Goal: Transaction & Acquisition: Purchase product/service

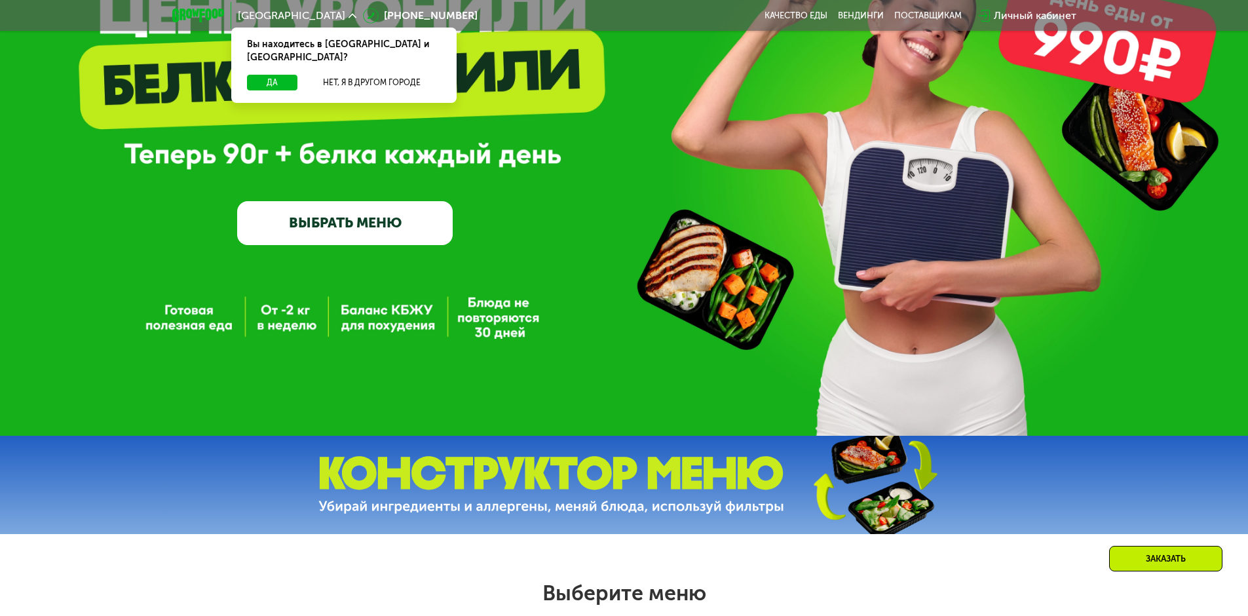
scroll to position [262, 0]
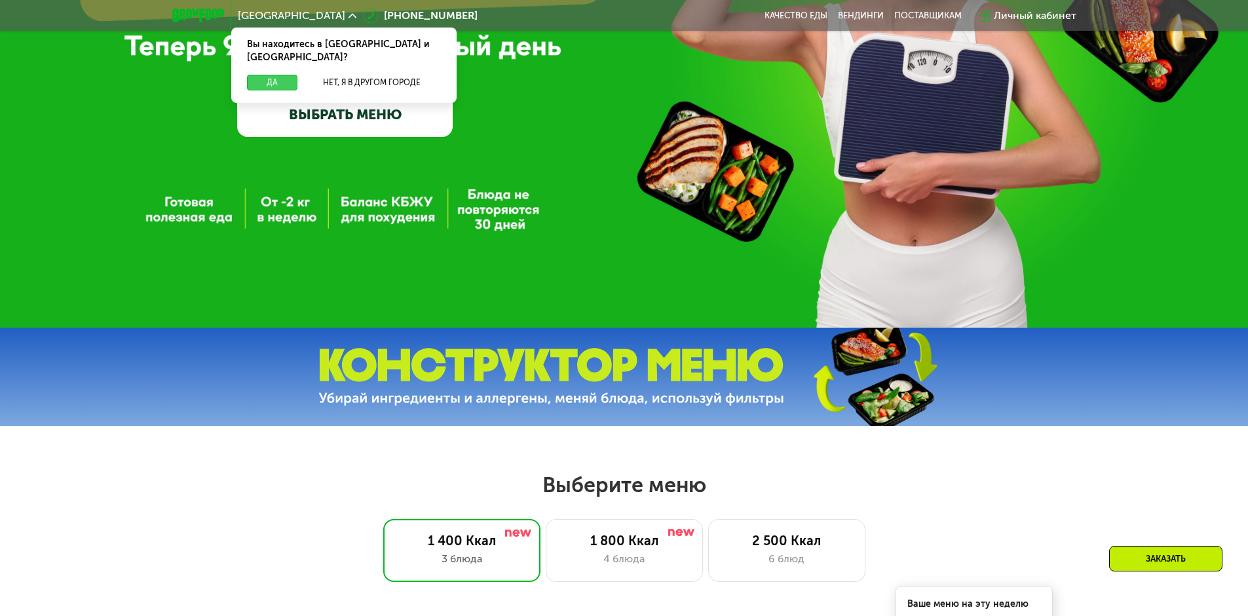
click at [280, 75] on button "Да" at bounding box center [272, 83] width 50 height 16
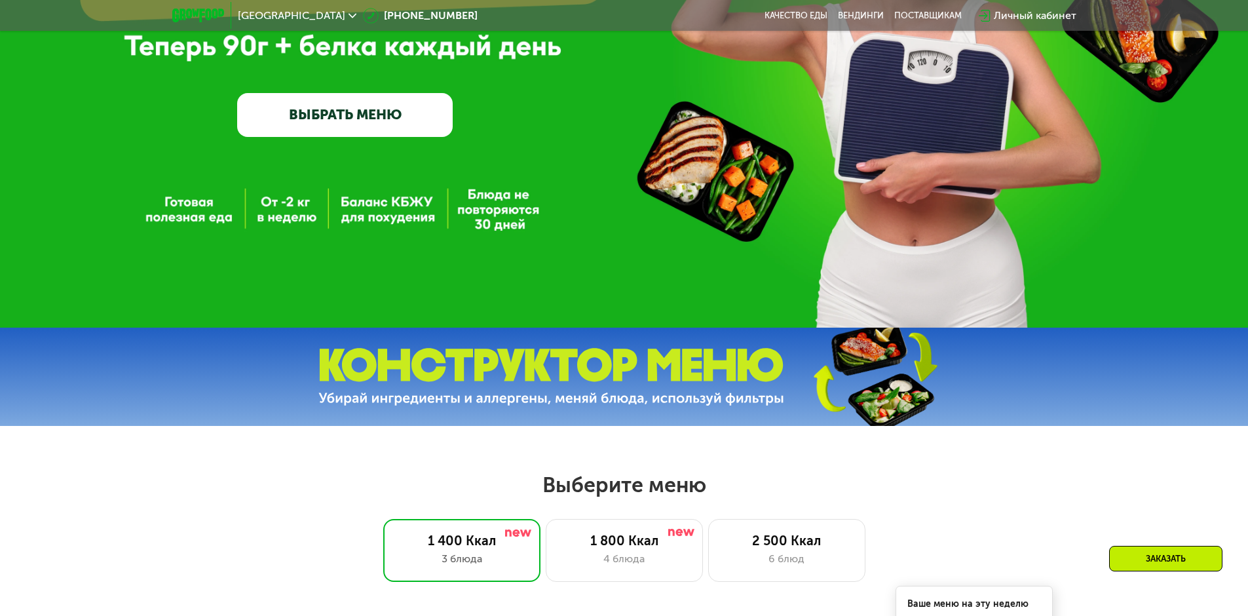
click at [352, 122] on link "ВЫБРАТЬ МЕНЮ" at bounding box center [345, 114] width 216 height 43
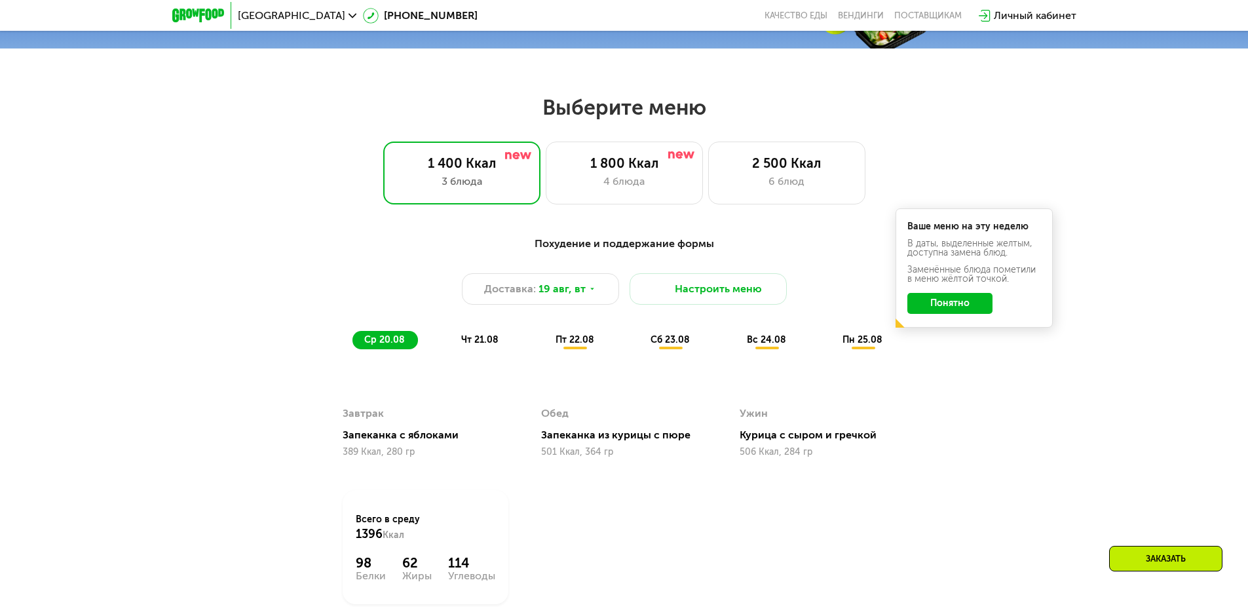
scroll to position [708, 0]
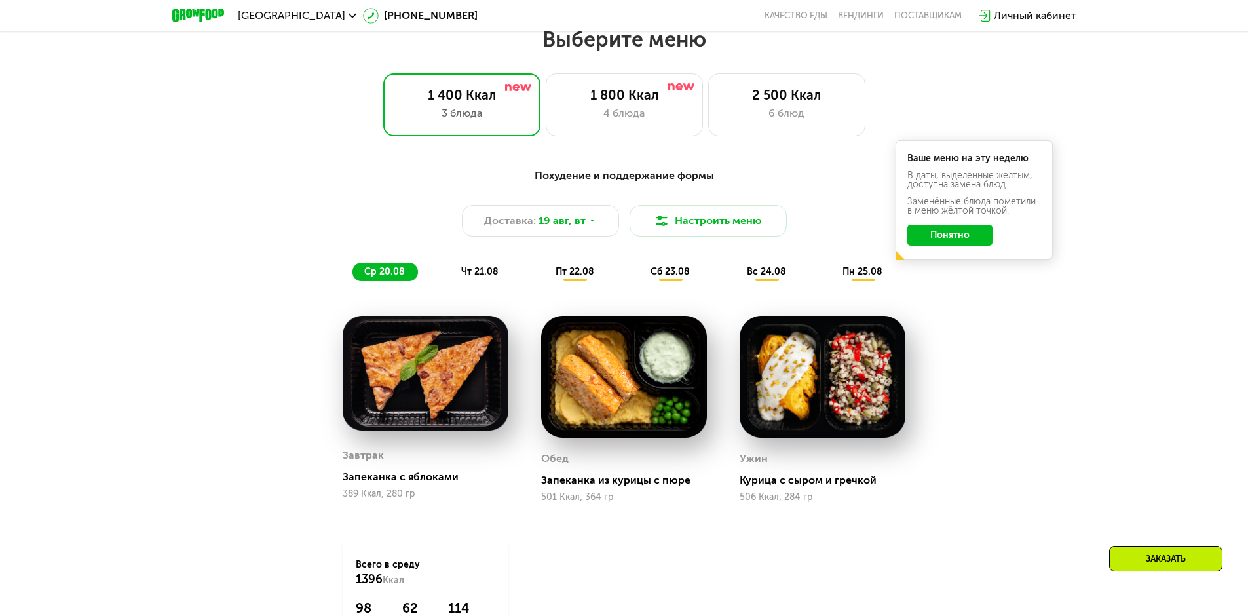
click at [985, 246] on button "Понятно" at bounding box center [949, 235] width 85 height 21
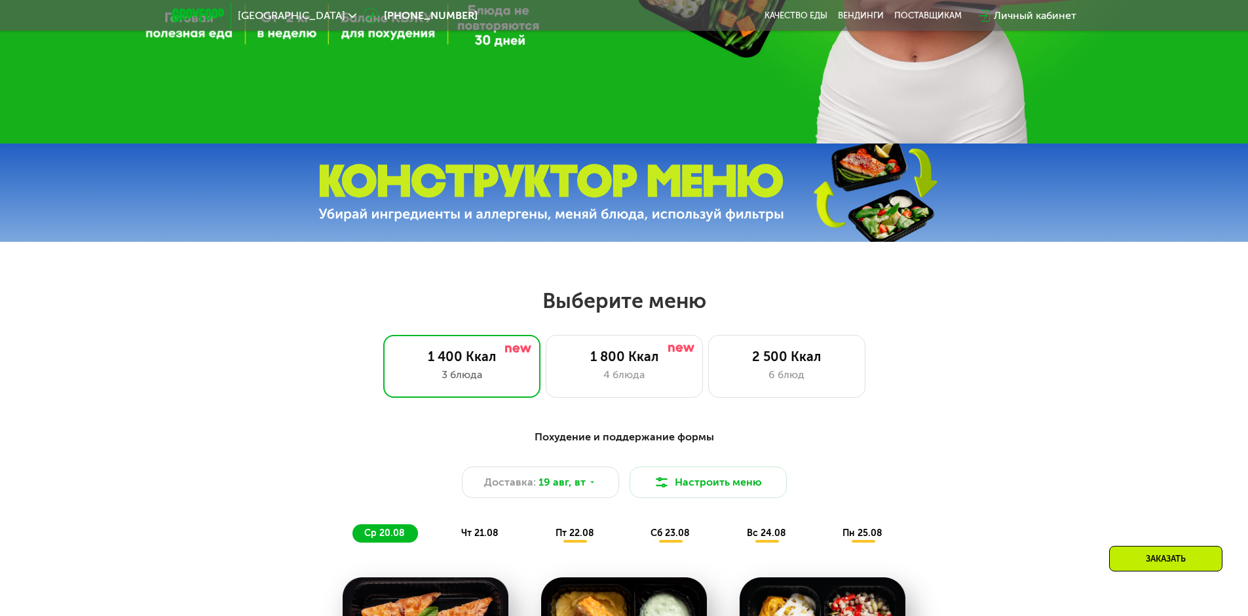
scroll to position [445, 0]
click at [619, 365] on div "1 800 Ккал" at bounding box center [624, 357] width 130 height 16
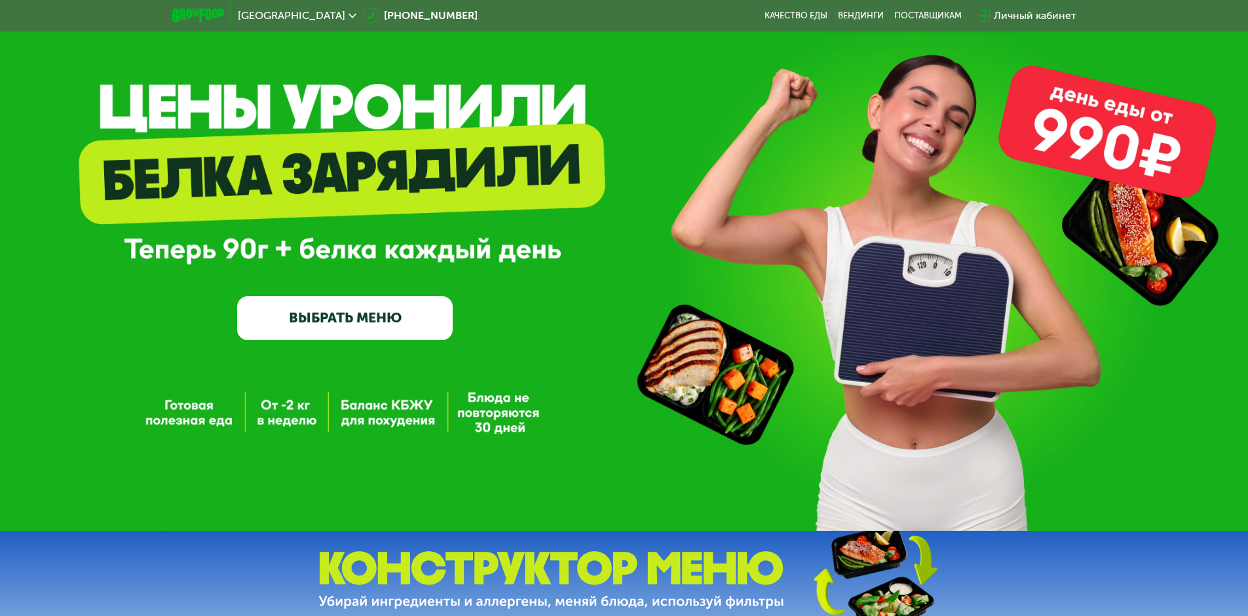
scroll to position [0, 0]
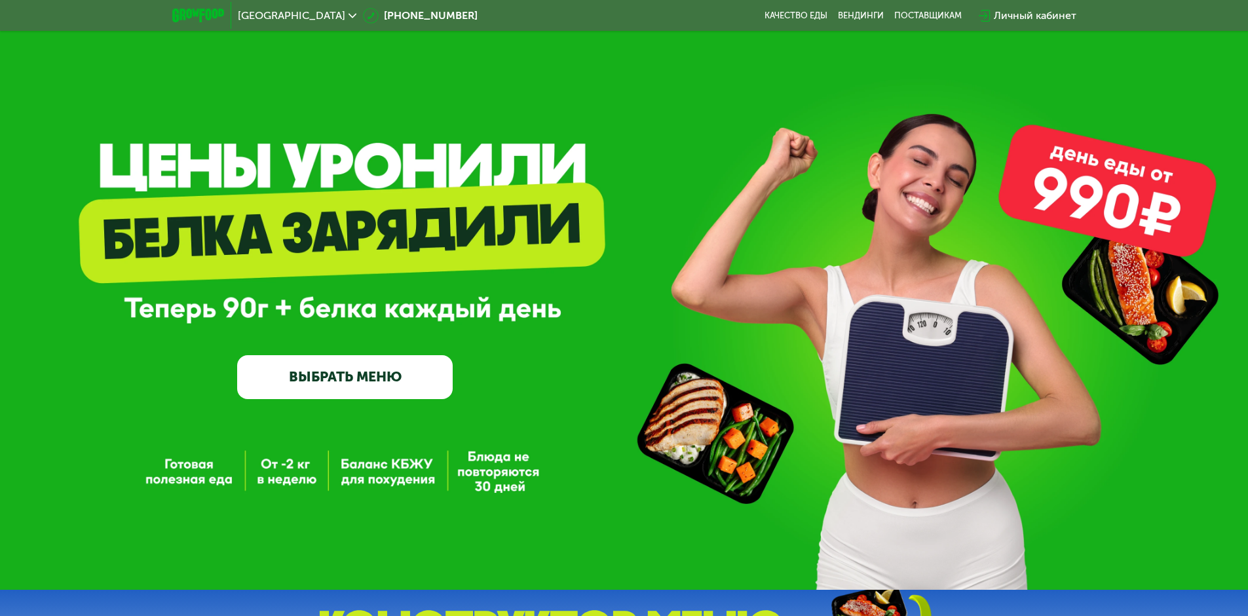
click at [388, 380] on link "ВЫБРАТЬ МЕНЮ" at bounding box center [345, 376] width 216 height 43
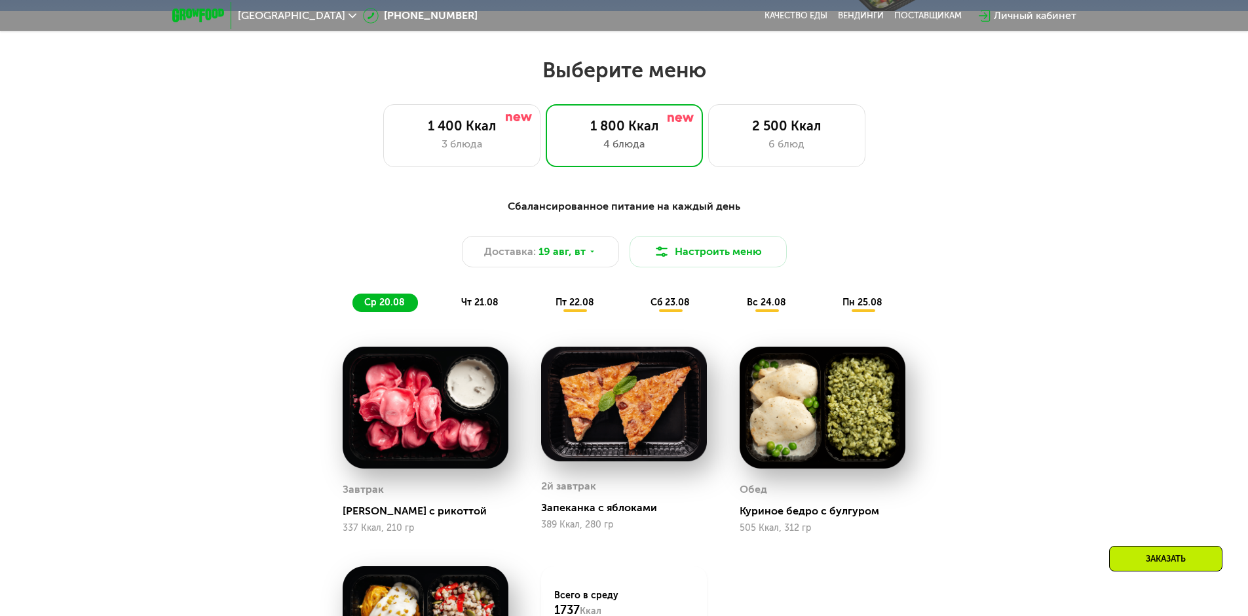
scroll to position [708, 0]
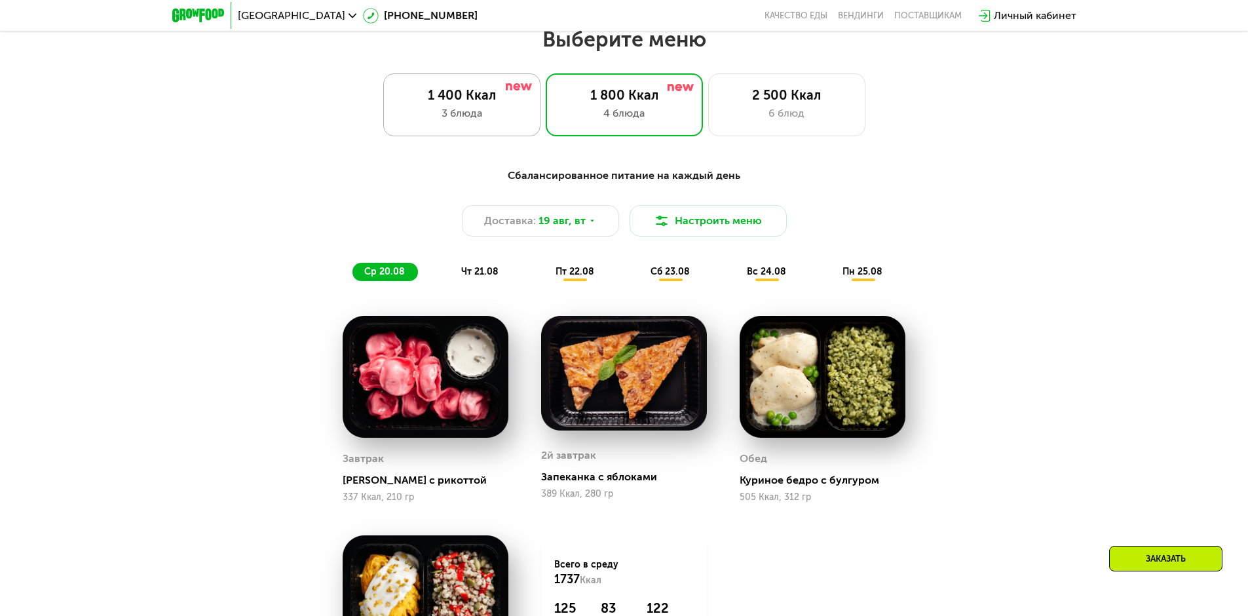
click at [474, 103] on div "1 400 Ккал" at bounding box center [462, 95] width 130 height 16
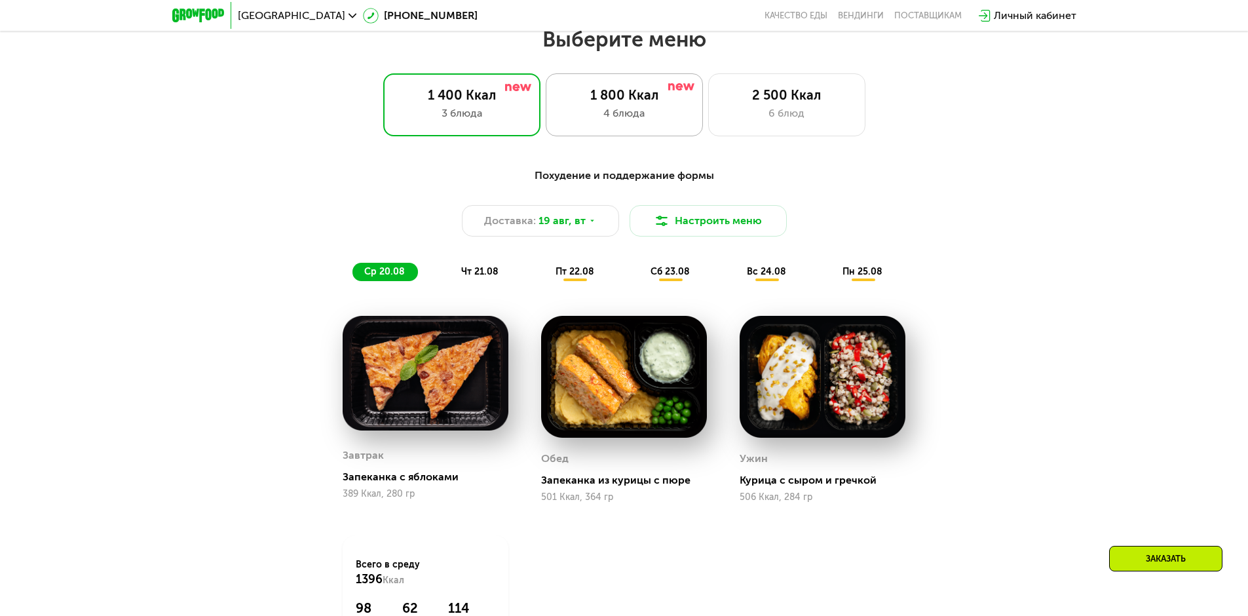
click at [708, 130] on div "1 800 Ккал 4 блюда" at bounding box center [786, 104] width 157 height 63
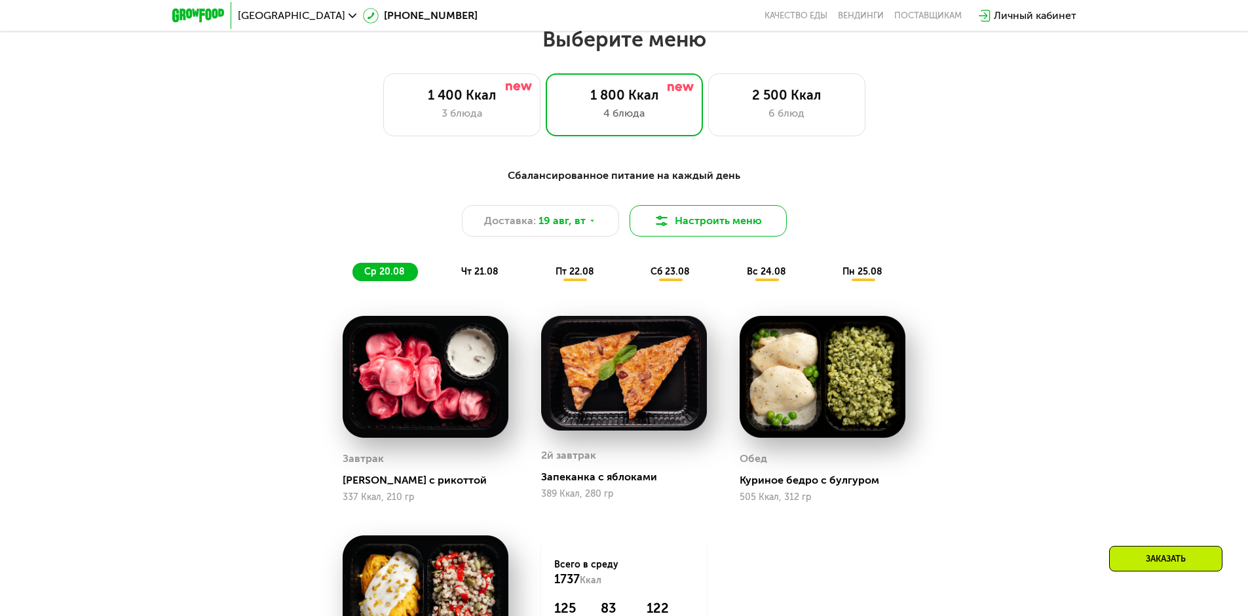
click at [728, 221] on button "Настроить меню" at bounding box center [708, 220] width 157 height 31
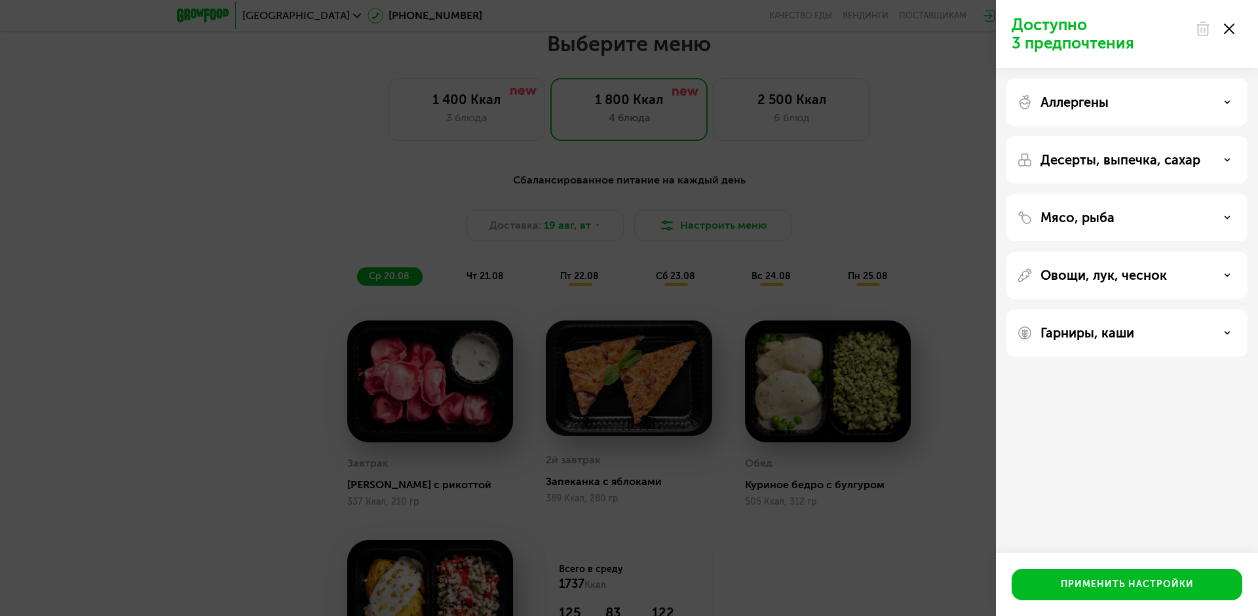
click at [1180, 194] on div "Десерты, выпечка, сахар" at bounding box center [1126, 217] width 241 height 47
click at [1183, 160] on p "Десерты, выпечка, сахар" at bounding box center [1120, 160] width 160 height 16
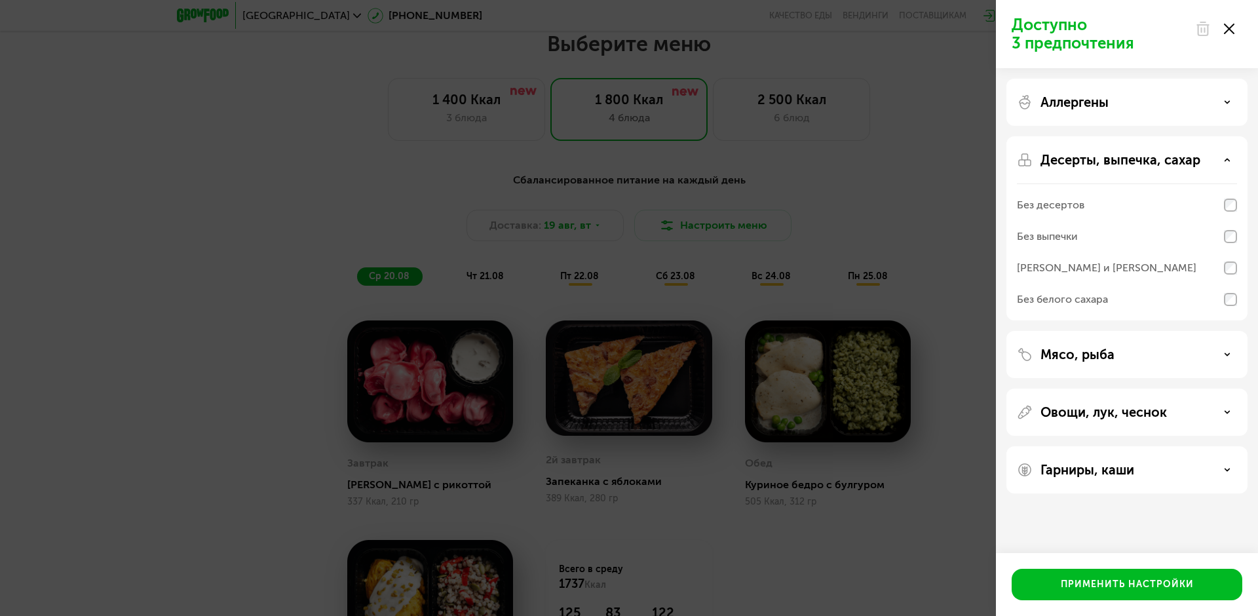
click at [945, 191] on div "Доступно 3 предпочтения Аллергены Десерты, выпечка, сахар Без десертов Без выпе…" at bounding box center [629, 308] width 1258 height 616
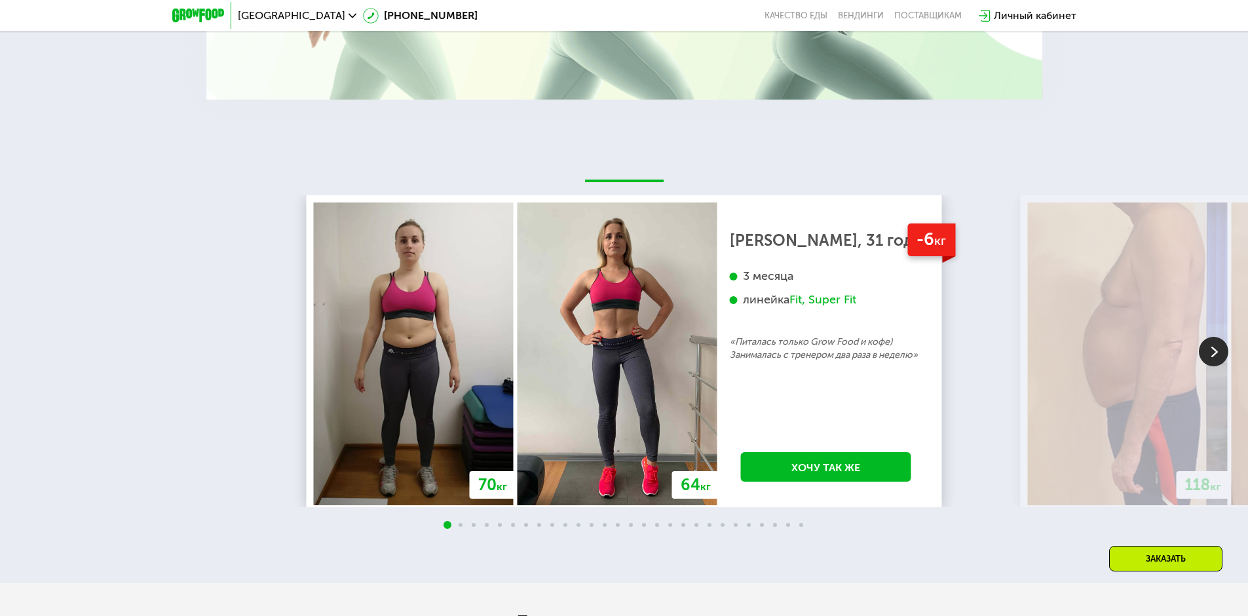
scroll to position [2476, 0]
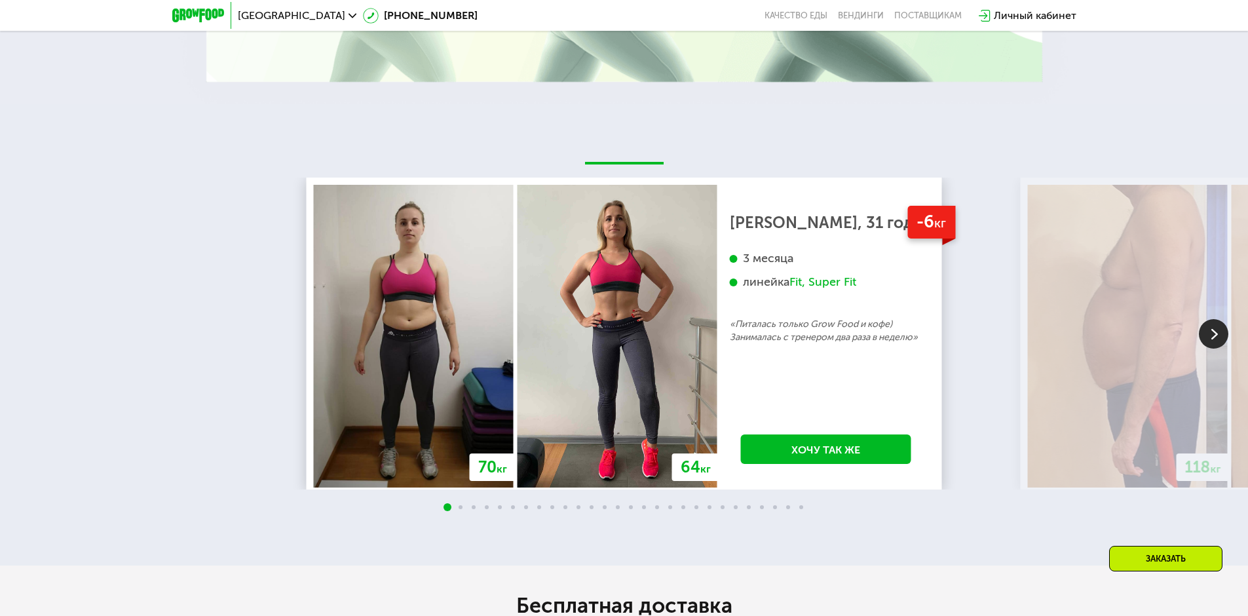
click at [1216, 330] on img at bounding box center [1213, 333] width 29 height 29
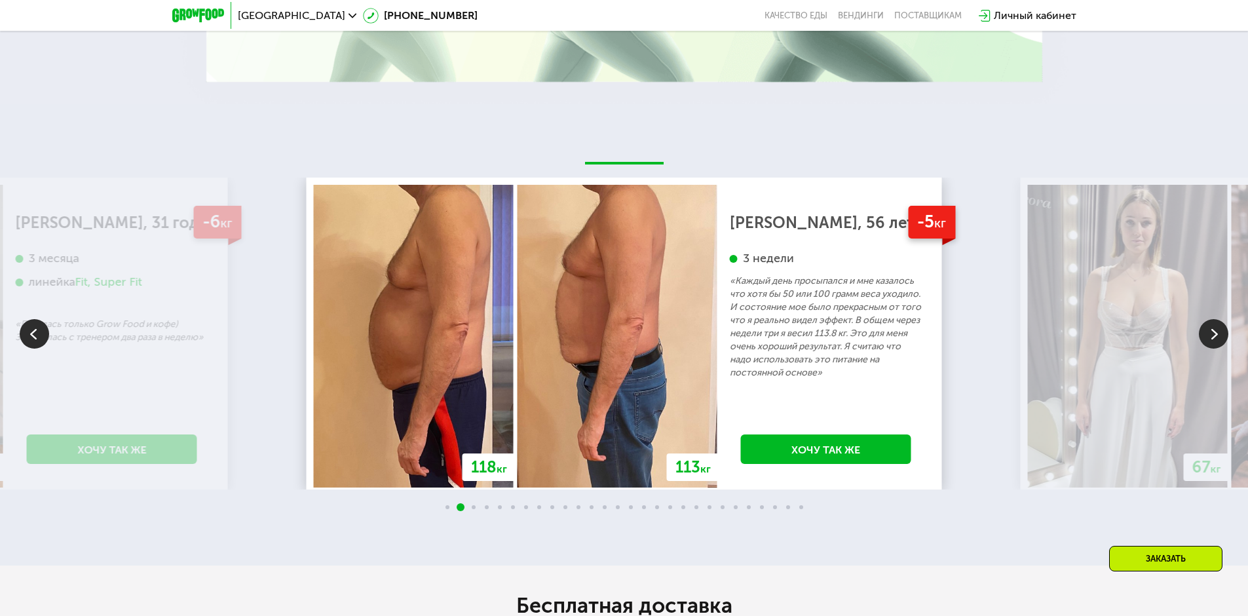
click at [1221, 341] on img at bounding box center [1213, 333] width 29 height 29
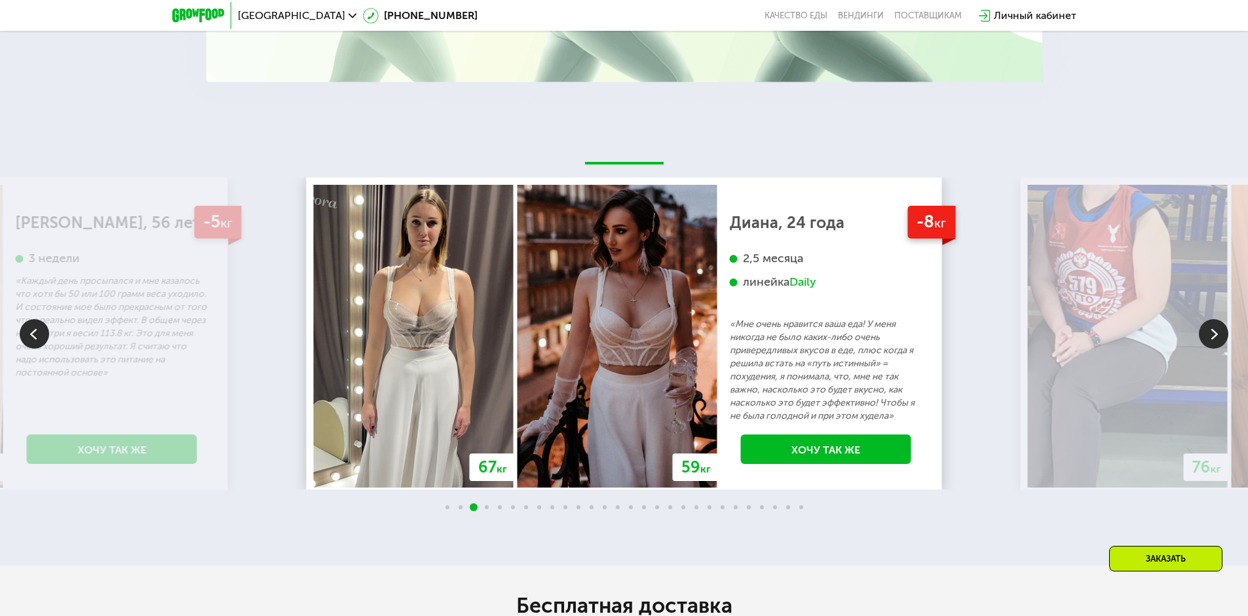
click at [1221, 341] on img at bounding box center [1213, 333] width 29 height 29
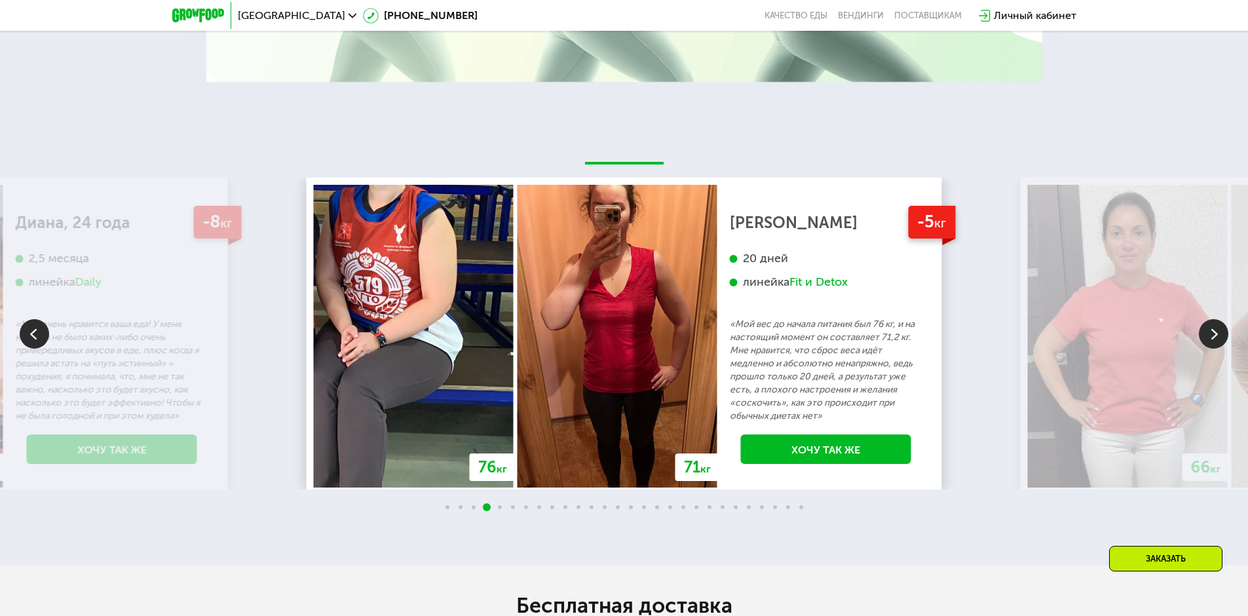
click at [1221, 341] on img at bounding box center [1213, 333] width 29 height 29
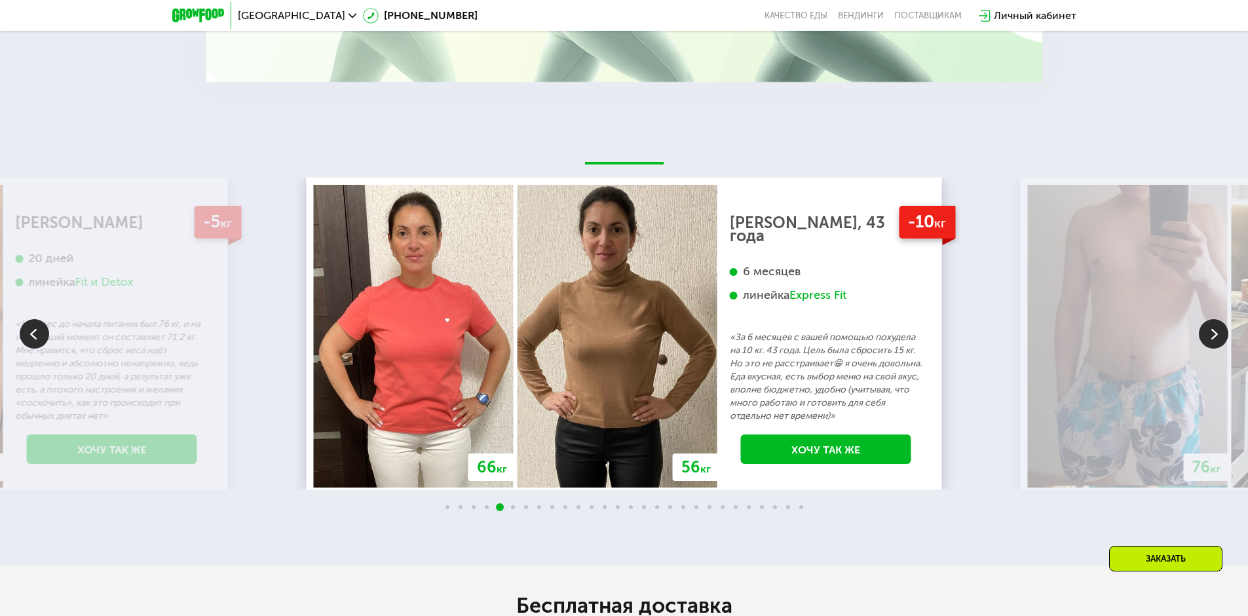
click at [1221, 341] on img at bounding box center [1213, 333] width 29 height 29
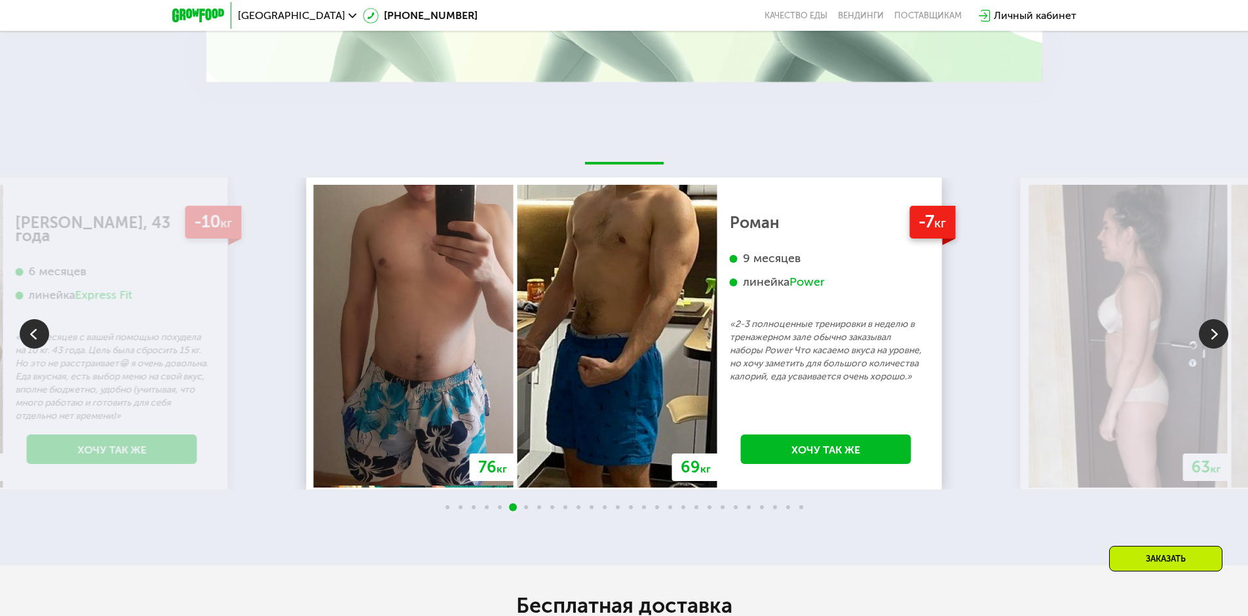
click at [1221, 341] on img at bounding box center [1213, 333] width 29 height 29
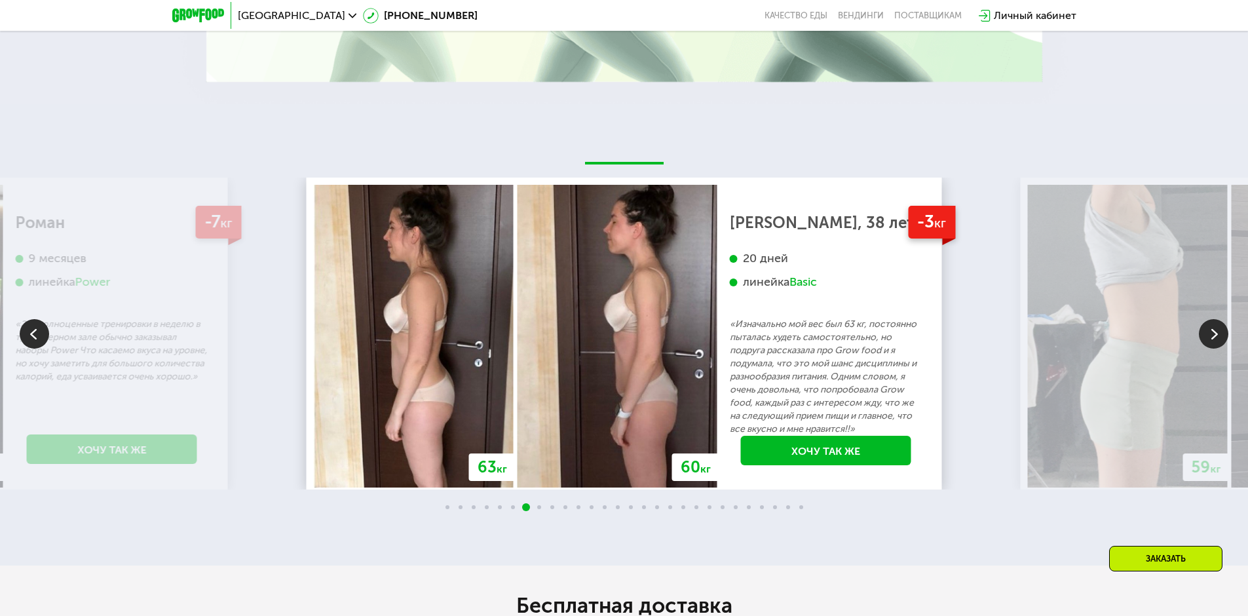
click at [1221, 341] on img at bounding box center [1213, 333] width 29 height 29
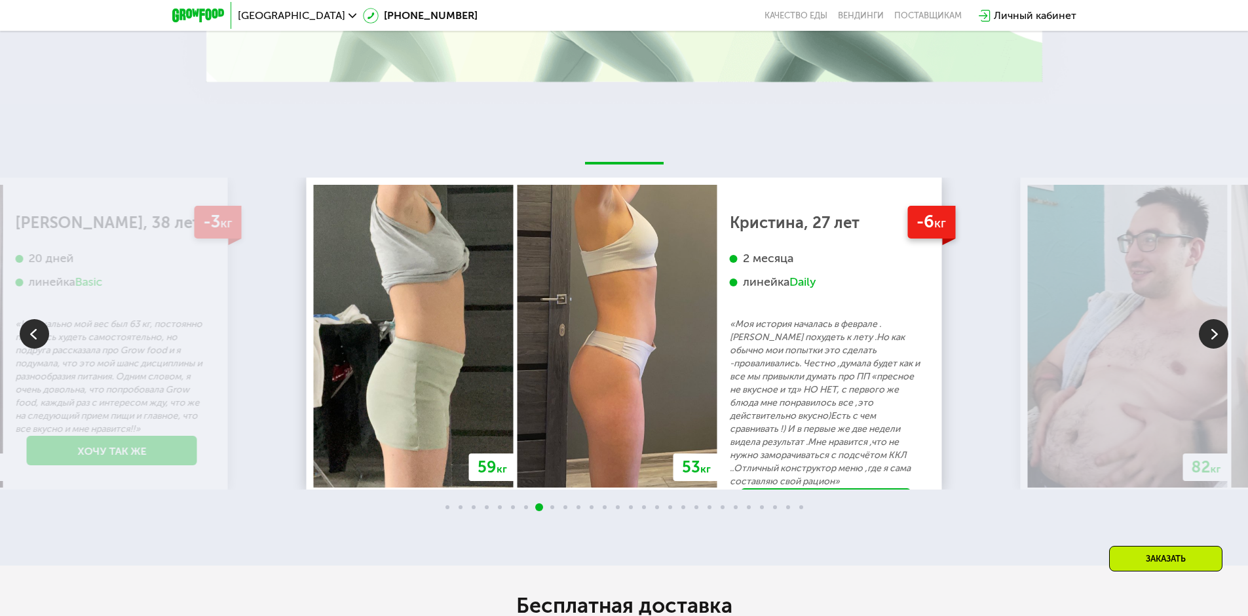
click at [1221, 341] on img at bounding box center [1213, 333] width 29 height 29
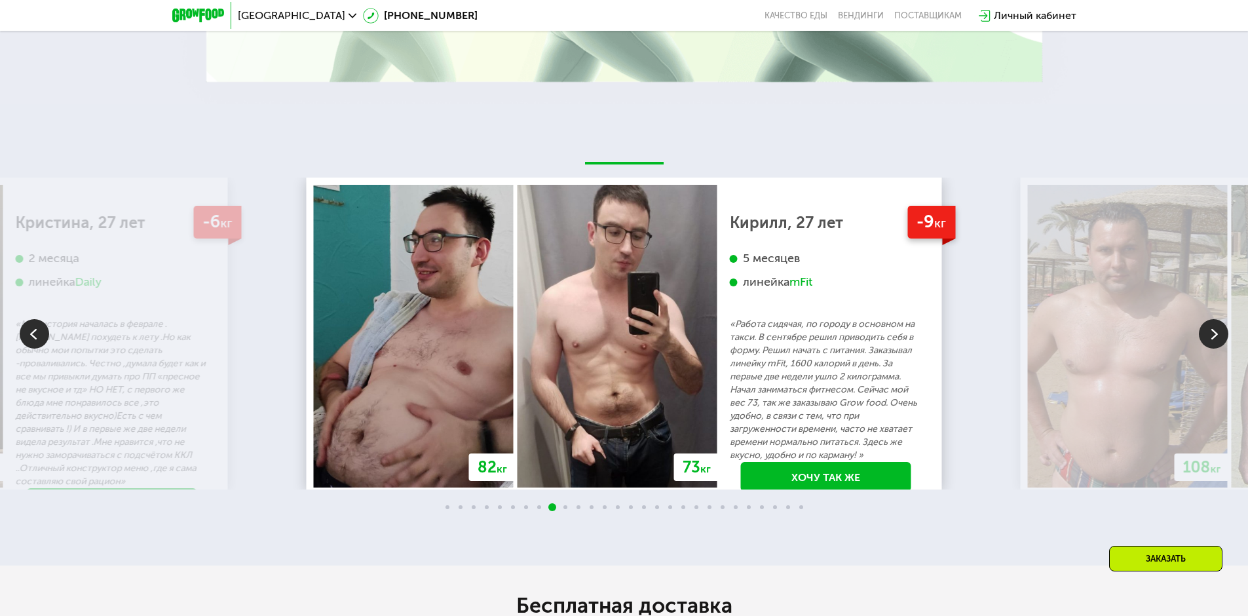
click at [1221, 341] on img at bounding box center [1213, 333] width 29 height 29
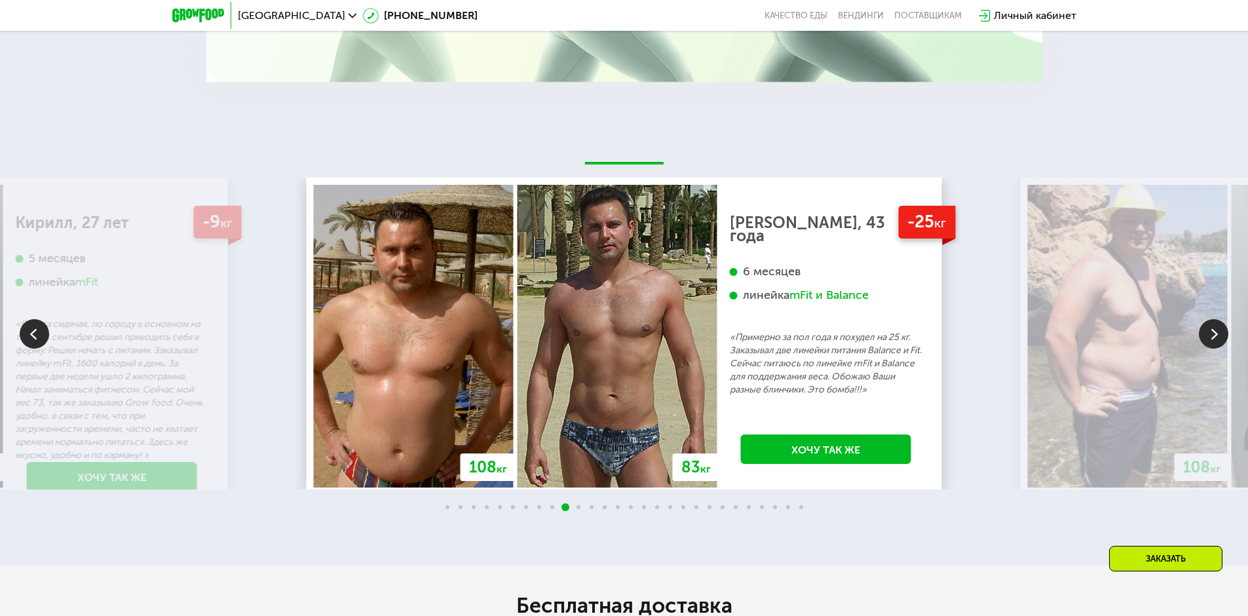
click at [1223, 337] on img at bounding box center [1213, 333] width 29 height 29
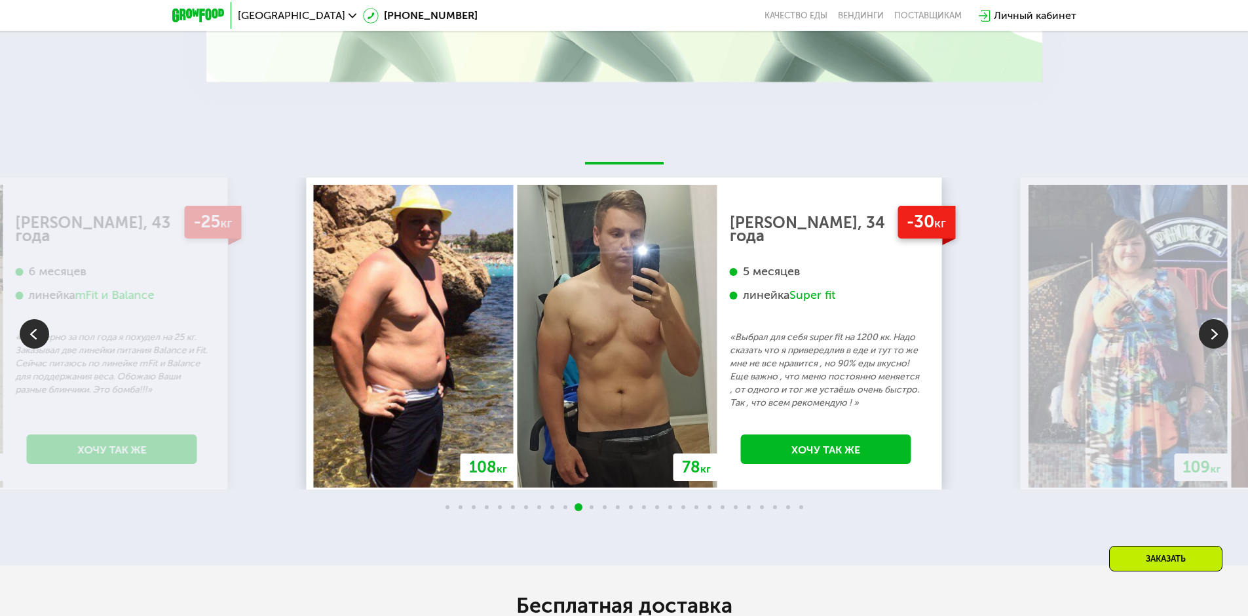
click at [1223, 337] on img at bounding box center [1213, 333] width 29 height 29
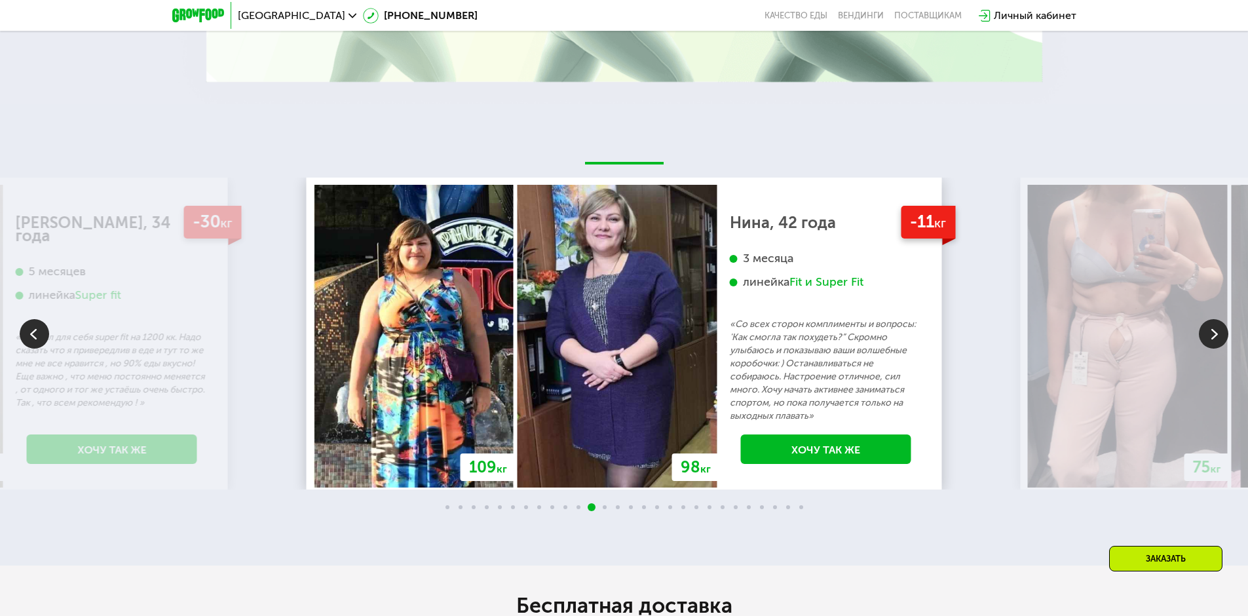
click at [1223, 337] on img at bounding box center [1213, 333] width 29 height 29
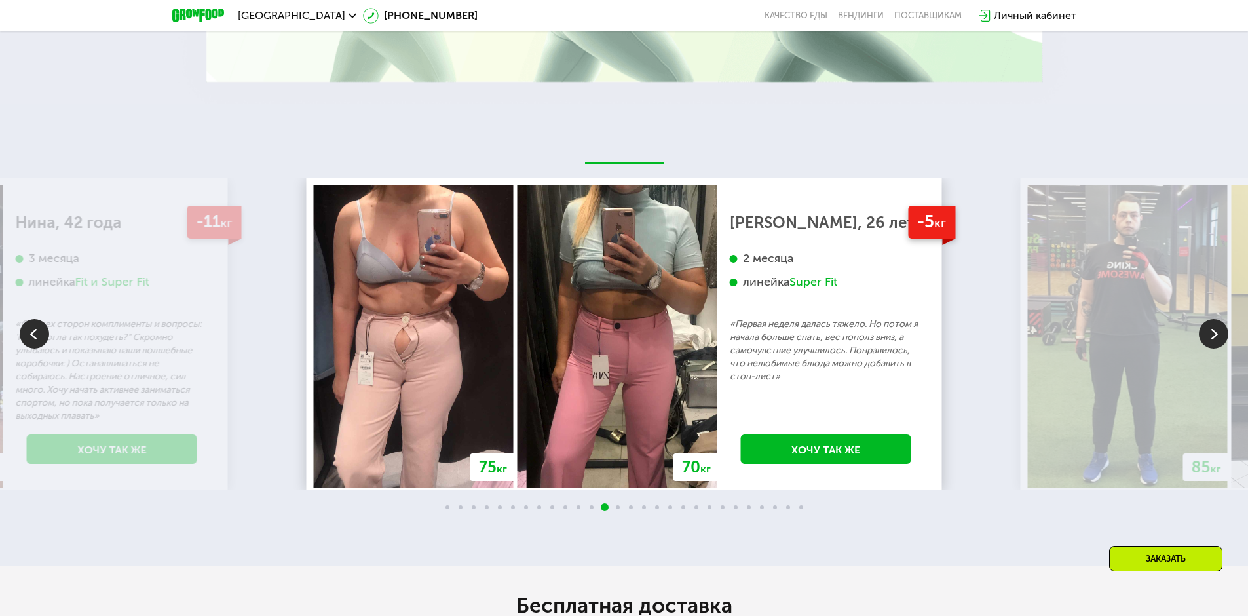
click at [1223, 331] on img at bounding box center [1213, 333] width 29 height 29
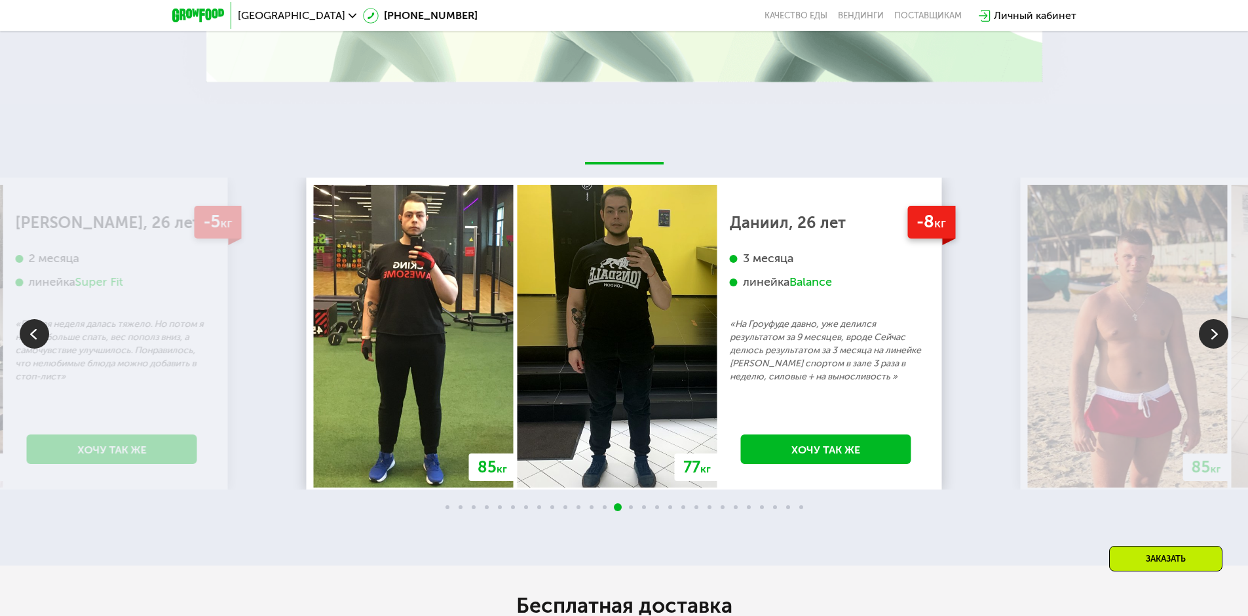
click at [1223, 331] on img at bounding box center [1213, 333] width 29 height 29
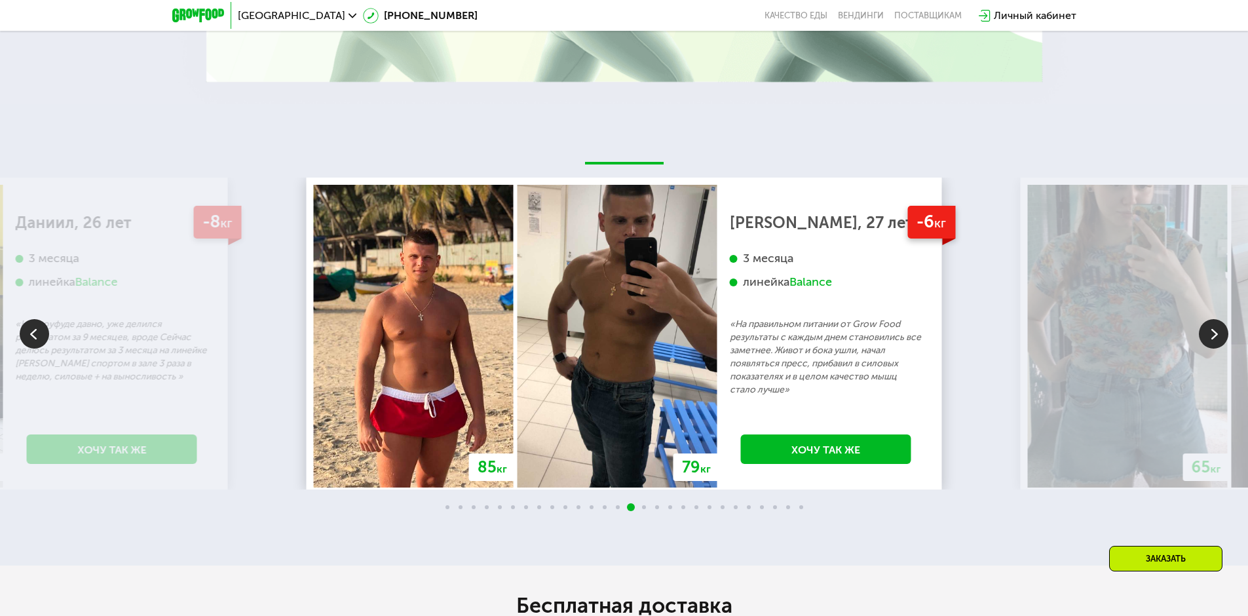
click at [1223, 331] on img at bounding box center [1213, 333] width 29 height 29
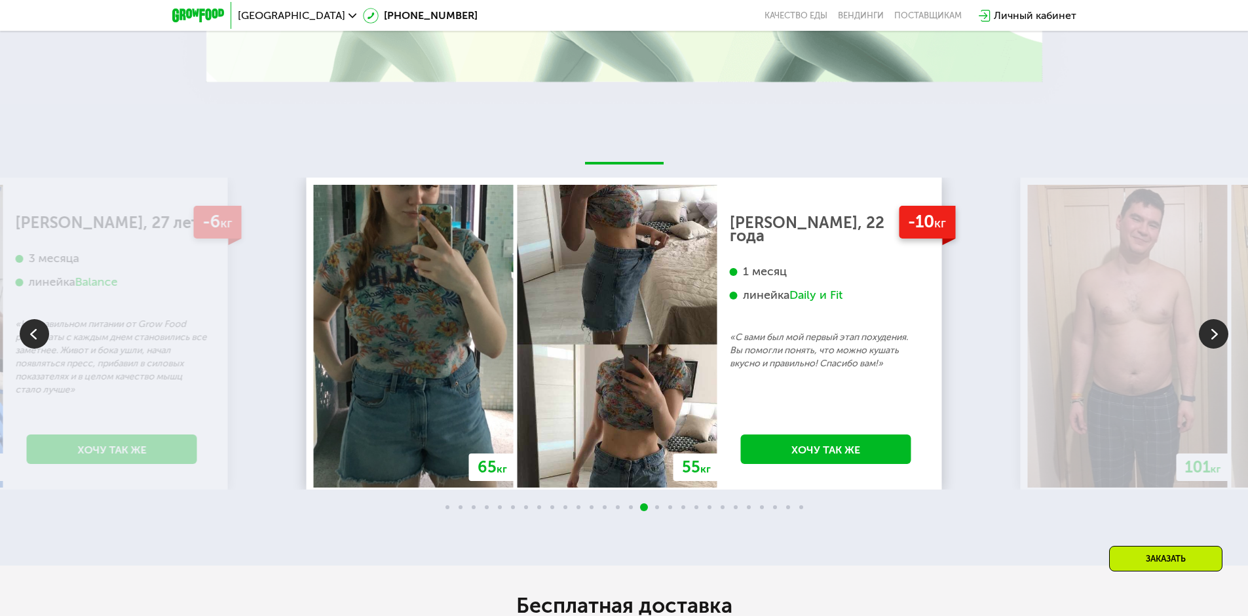
click at [1223, 331] on img at bounding box center [1213, 333] width 29 height 29
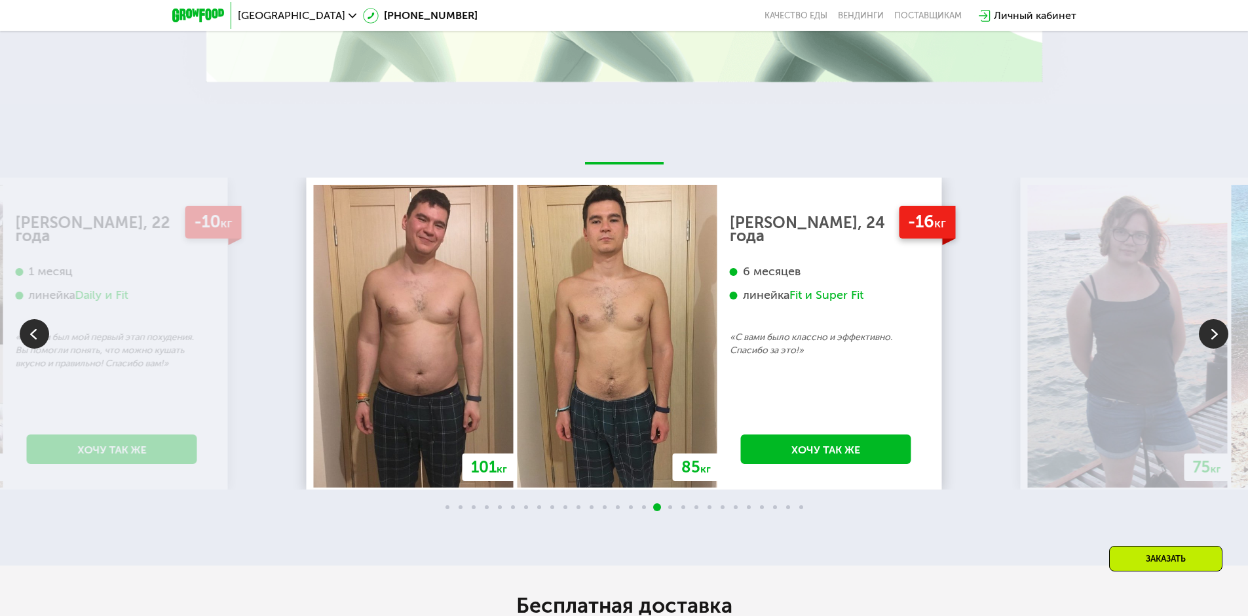
click at [1223, 331] on img at bounding box center [1213, 333] width 29 height 29
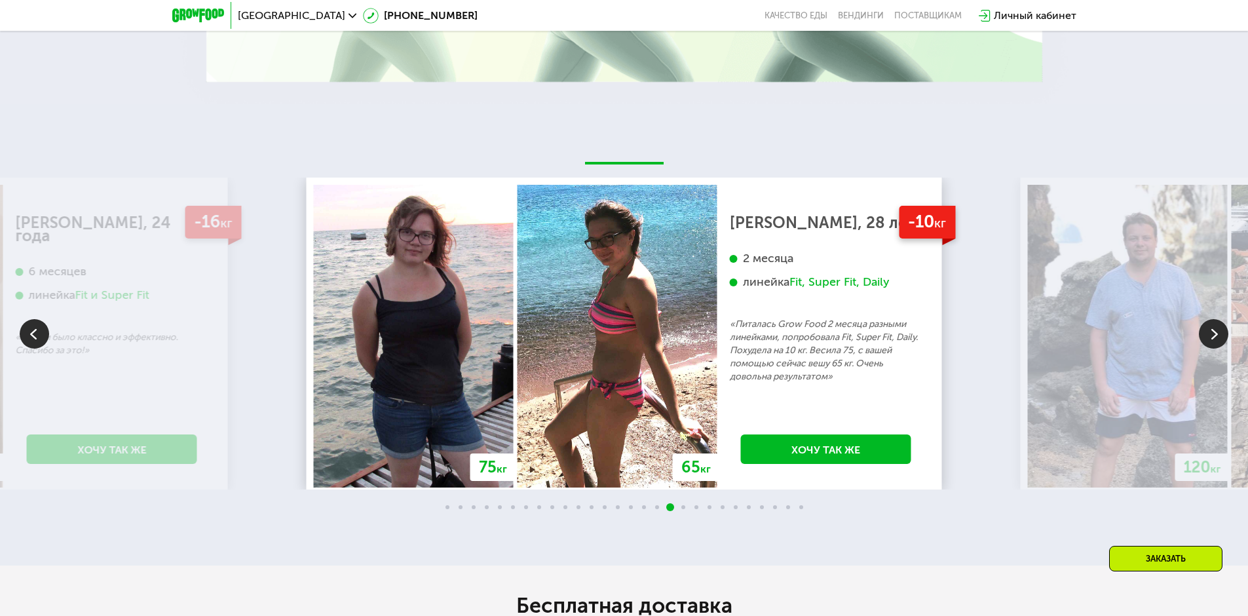
click at [1224, 331] on img at bounding box center [1213, 333] width 29 height 29
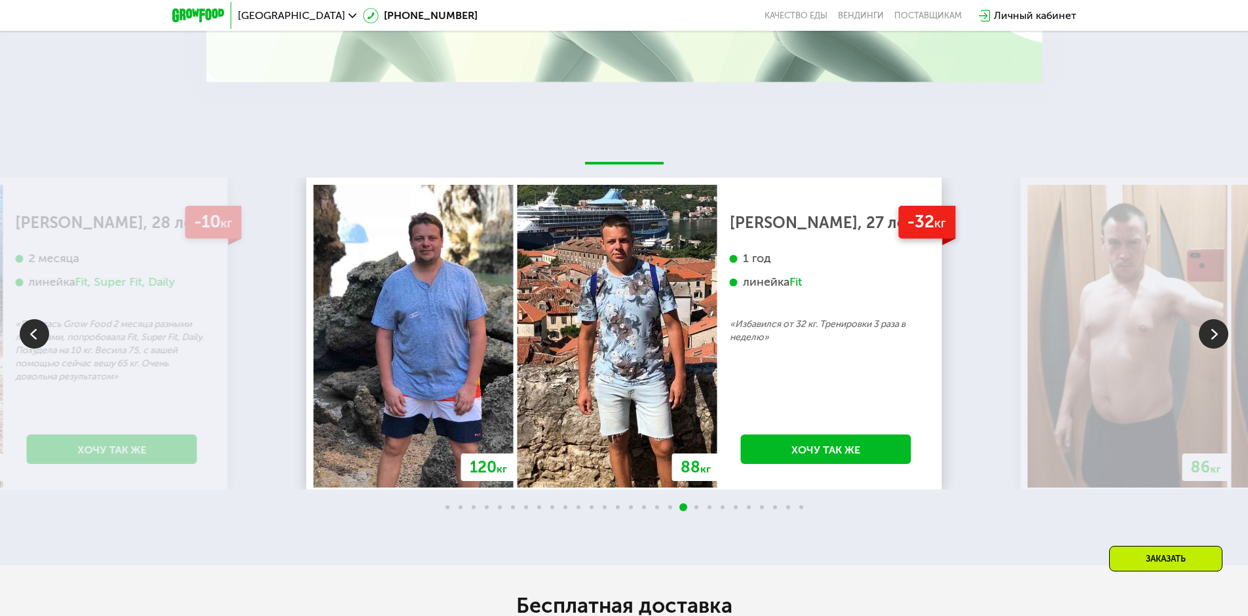
click at [1212, 335] on img at bounding box center [1213, 333] width 29 height 29
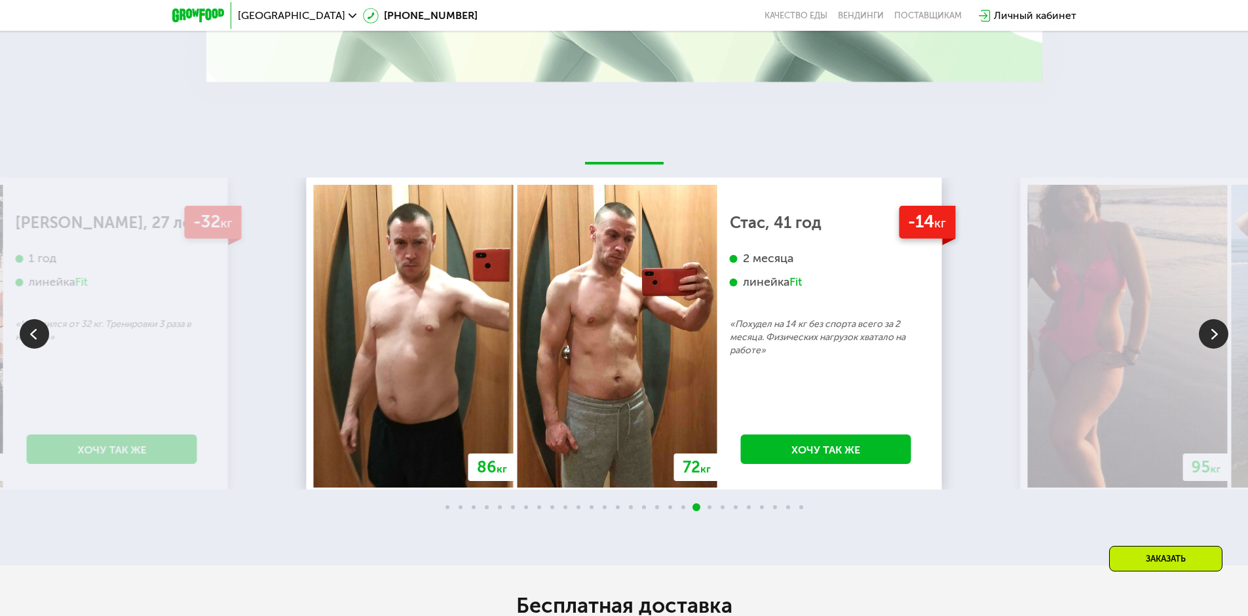
click at [1213, 336] on img at bounding box center [1213, 333] width 29 height 29
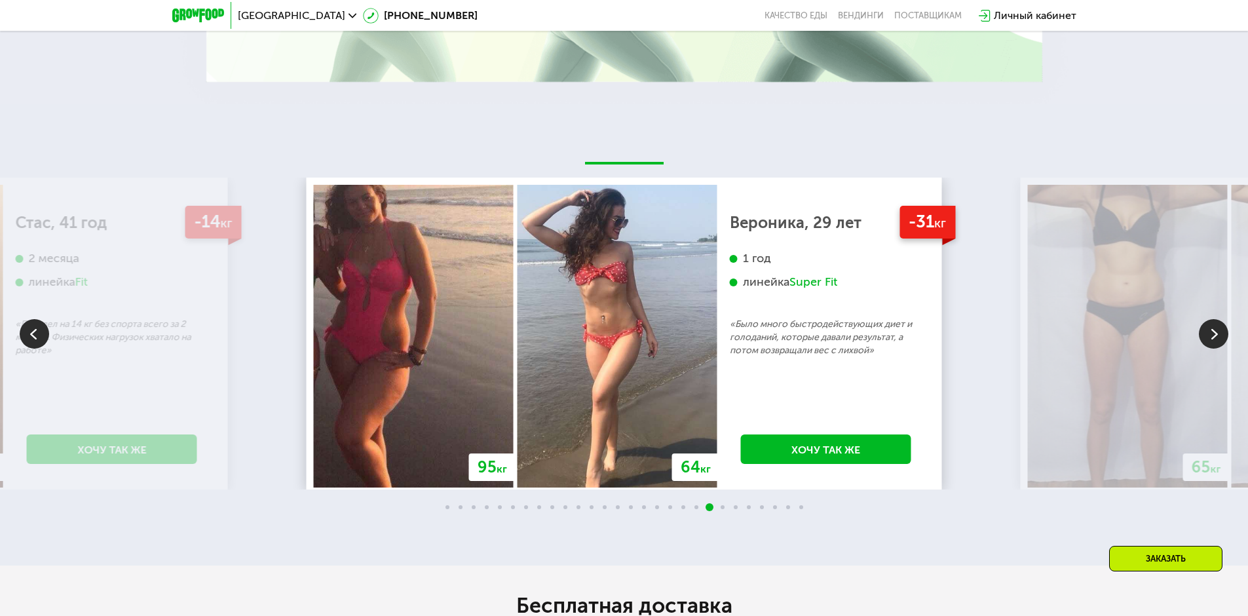
click at [1213, 336] on img at bounding box center [1213, 333] width 29 height 29
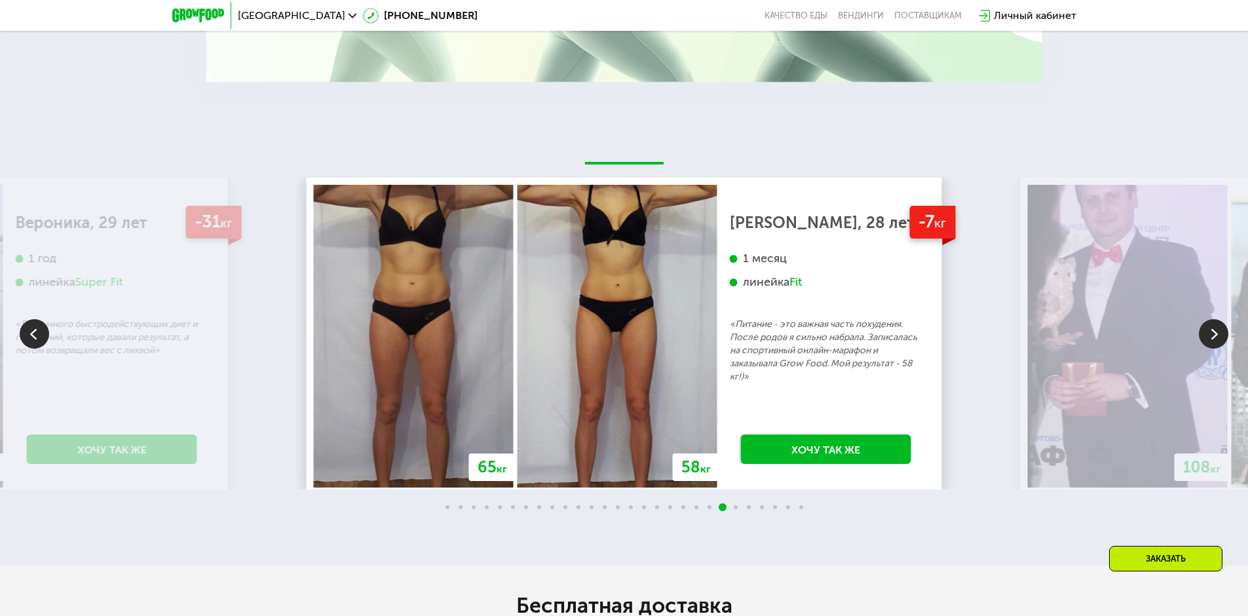
click at [1213, 336] on img at bounding box center [1213, 333] width 29 height 29
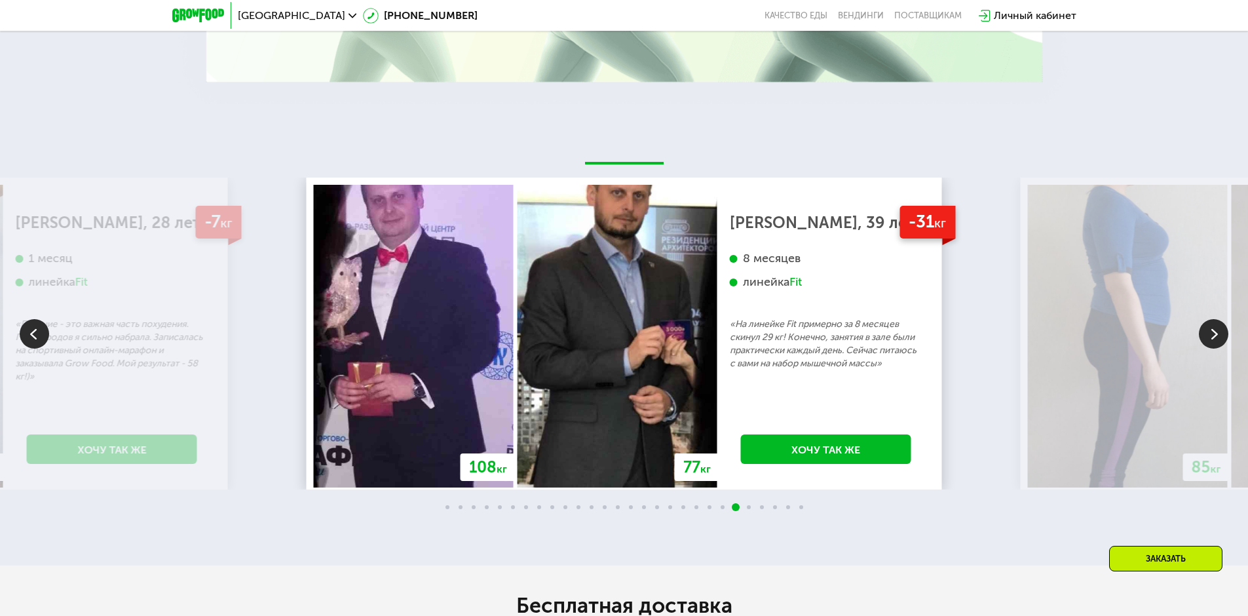
click at [1213, 336] on img at bounding box center [1213, 333] width 29 height 29
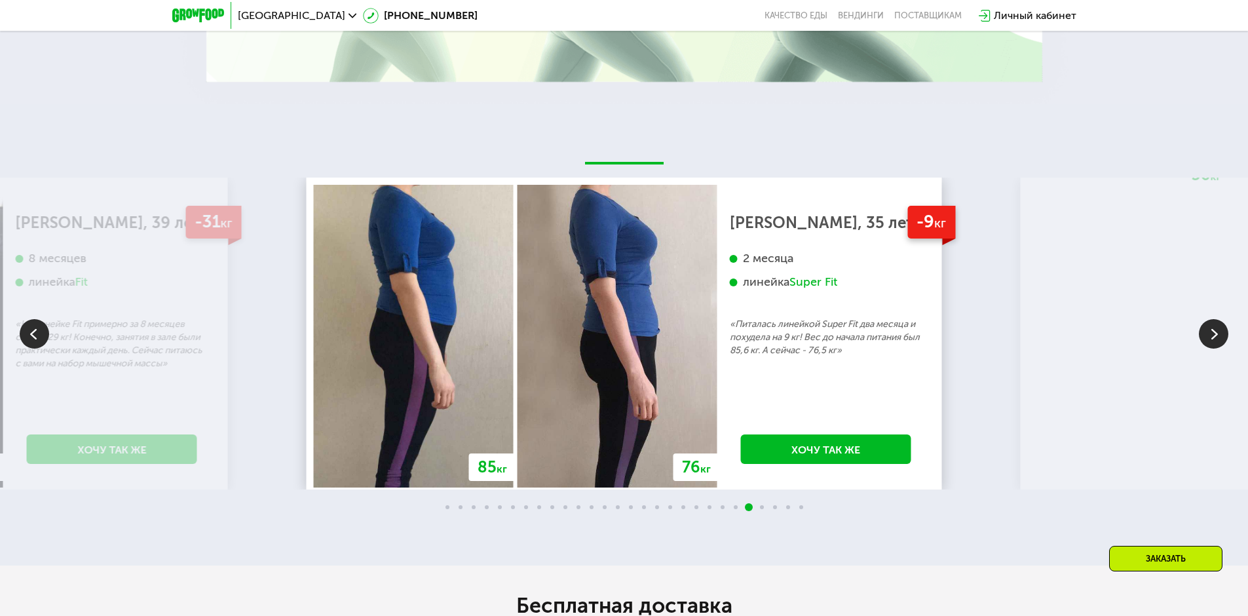
click at [1213, 336] on img at bounding box center [1213, 333] width 29 height 29
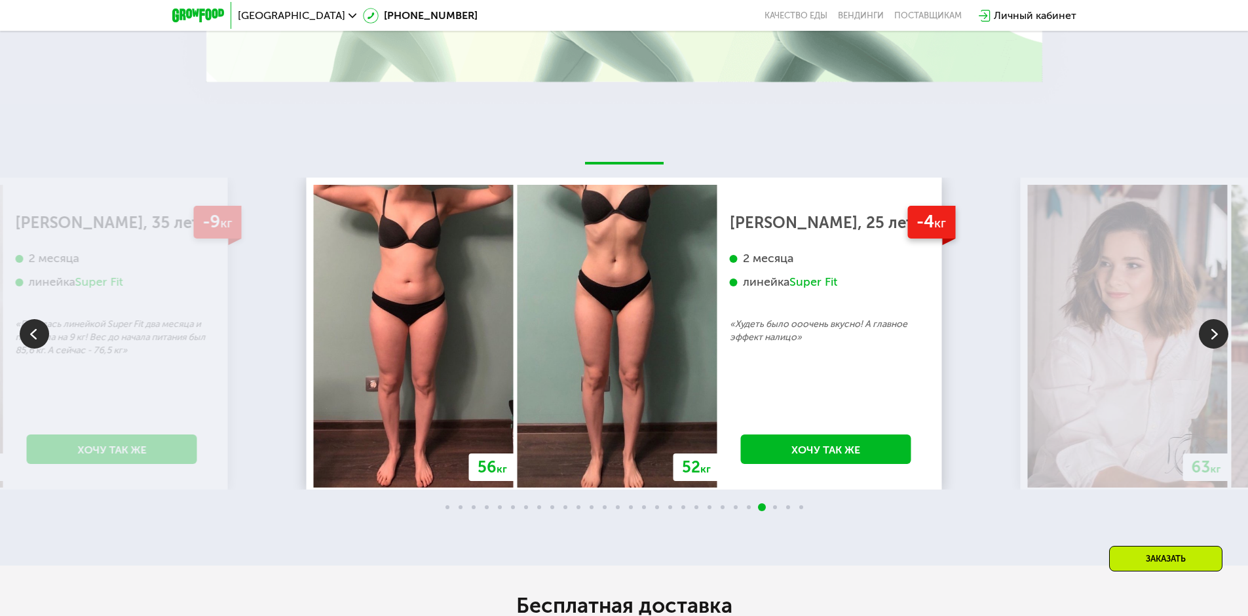
click at [1213, 336] on img at bounding box center [1213, 333] width 29 height 29
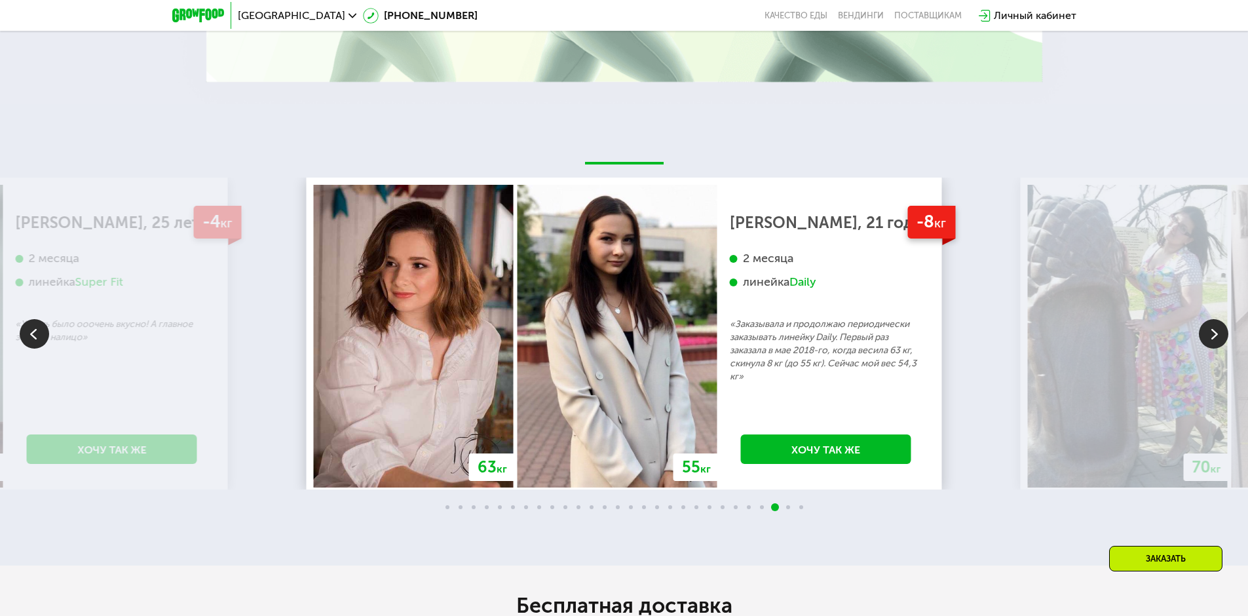
click at [1213, 336] on img at bounding box center [1213, 333] width 29 height 29
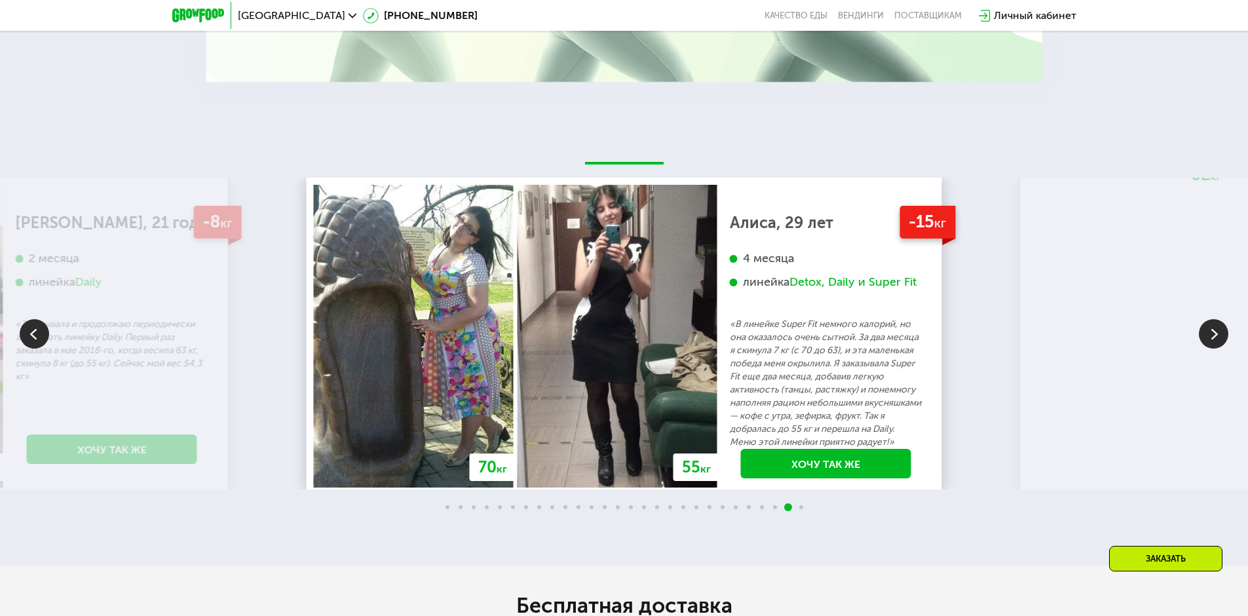
click at [1213, 336] on img at bounding box center [1213, 333] width 29 height 29
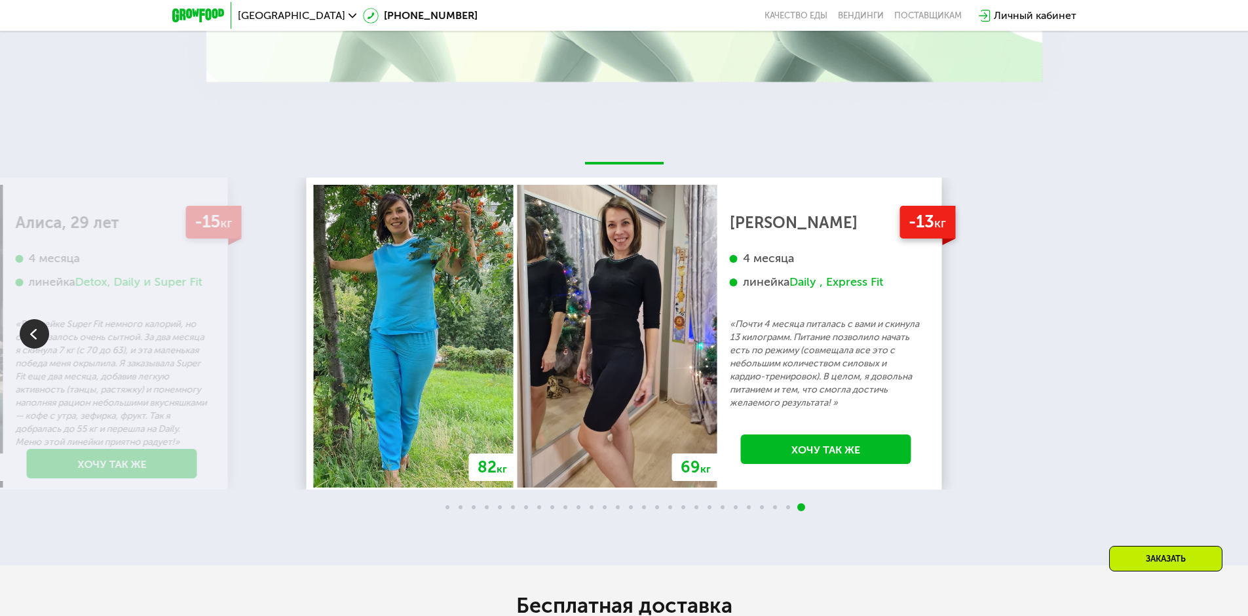
click at [1213, 336] on div "70 кг 64 кг -6 кг Екатерина, 31 год 3 месяца линейка Fit, Super Fit «Питалась т…" at bounding box center [624, 334] width 1248 height 312
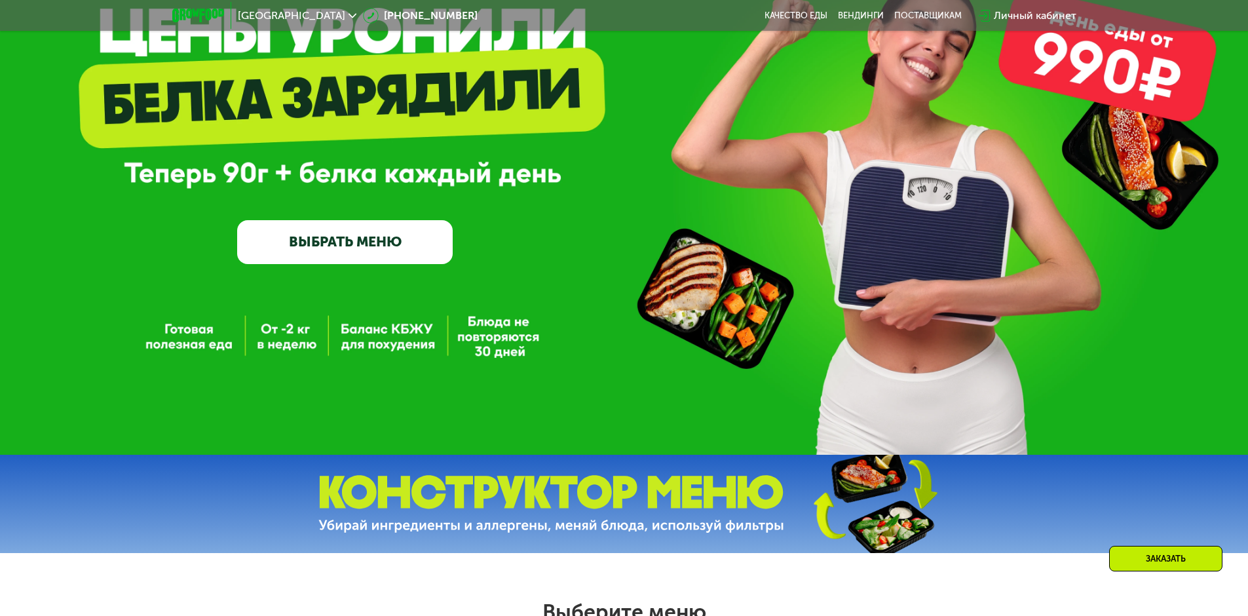
scroll to position [131, 0]
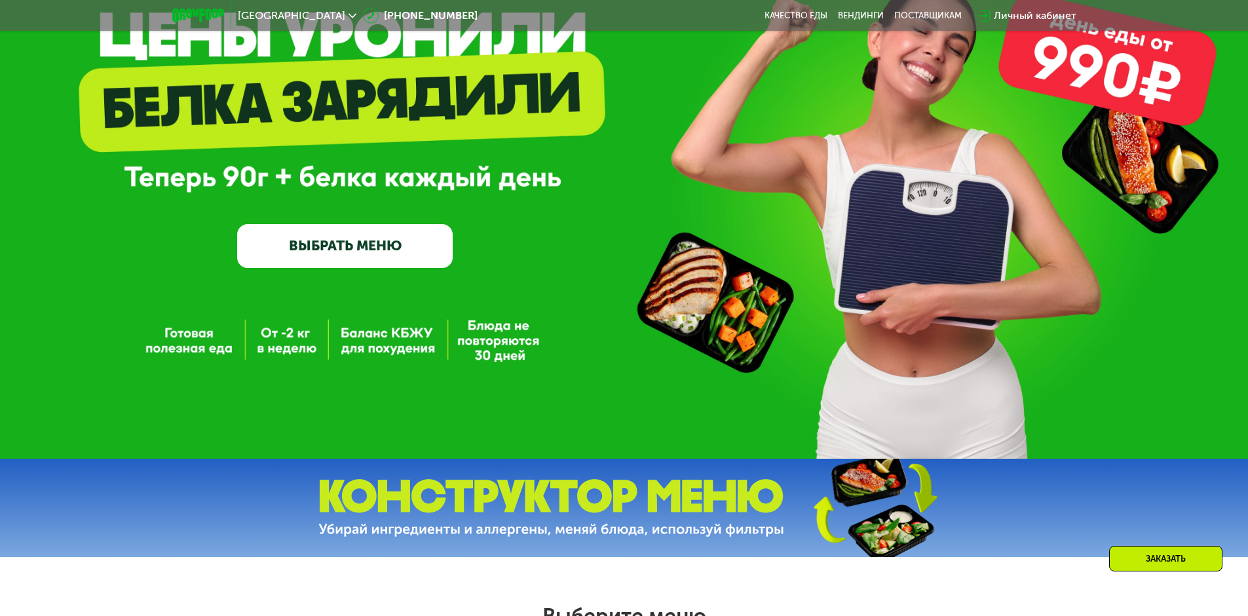
click at [381, 245] on link "ВЫБРАТЬ МЕНЮ" at bounding box center [345, 245] width 216 height 43
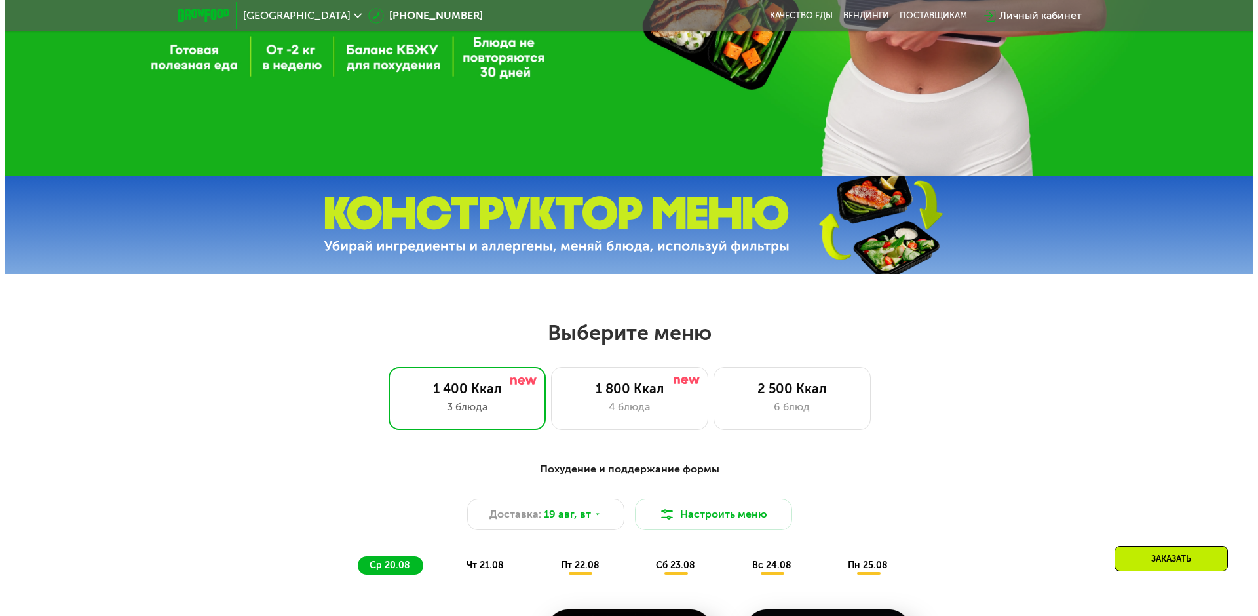
scroll to position [380, 0]
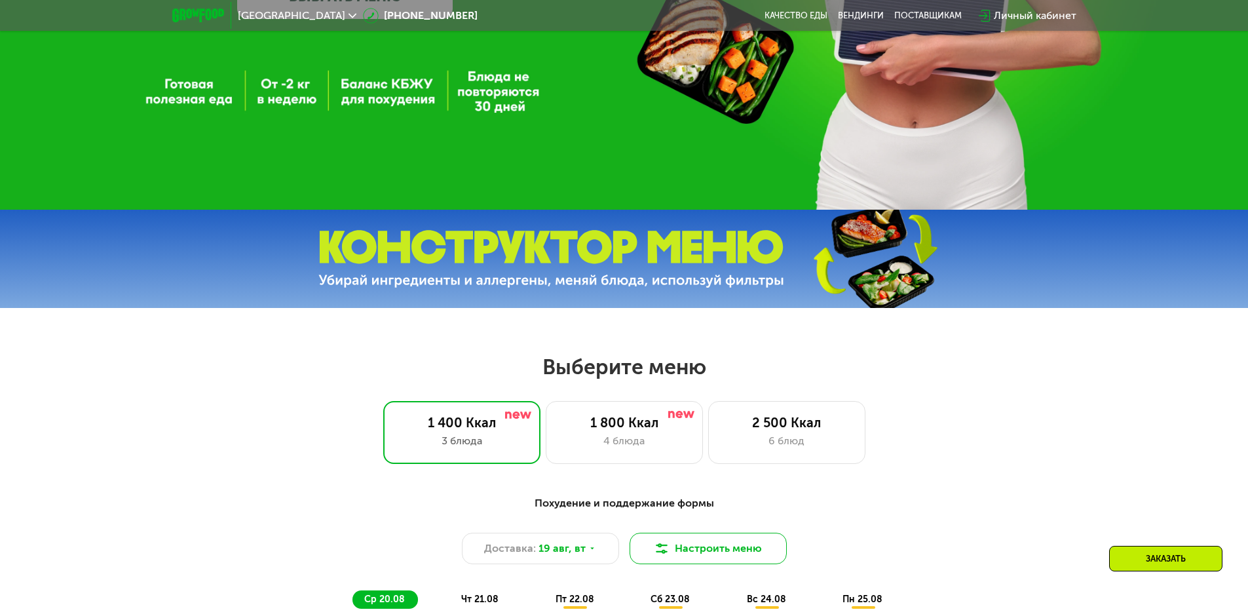
click at [741, 553] on button "Настроить меню" at bounding box center [708, 548] width 157 height 31
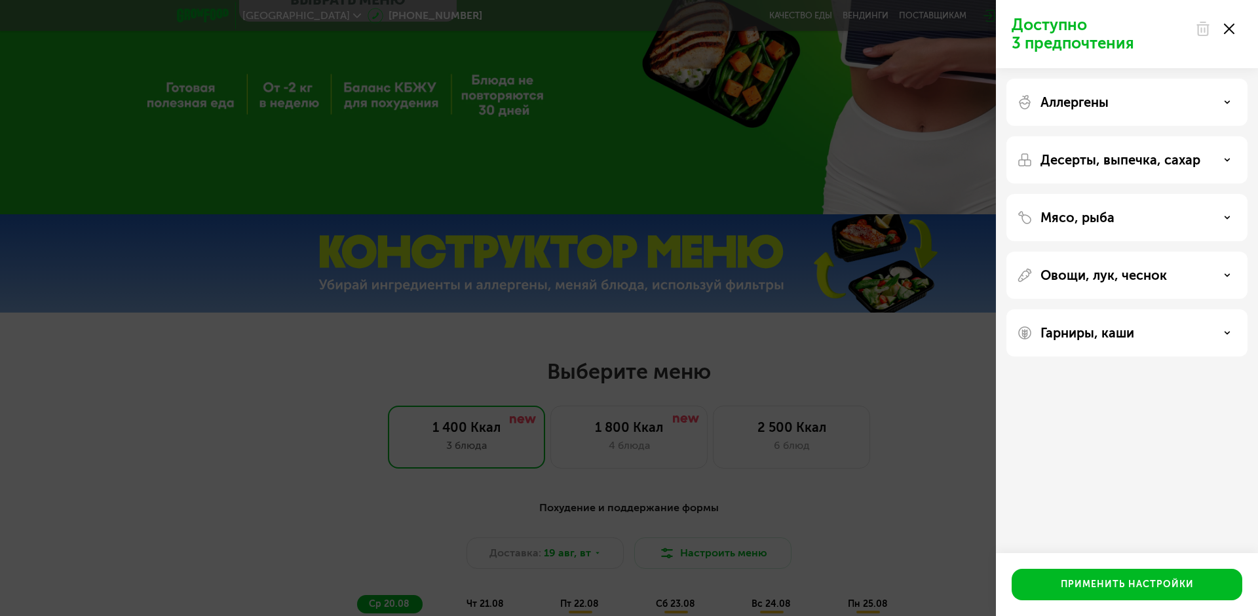
click at [1118, 98] on div "Аллергены" at bounding box center [1127, 102] width 220 height 16
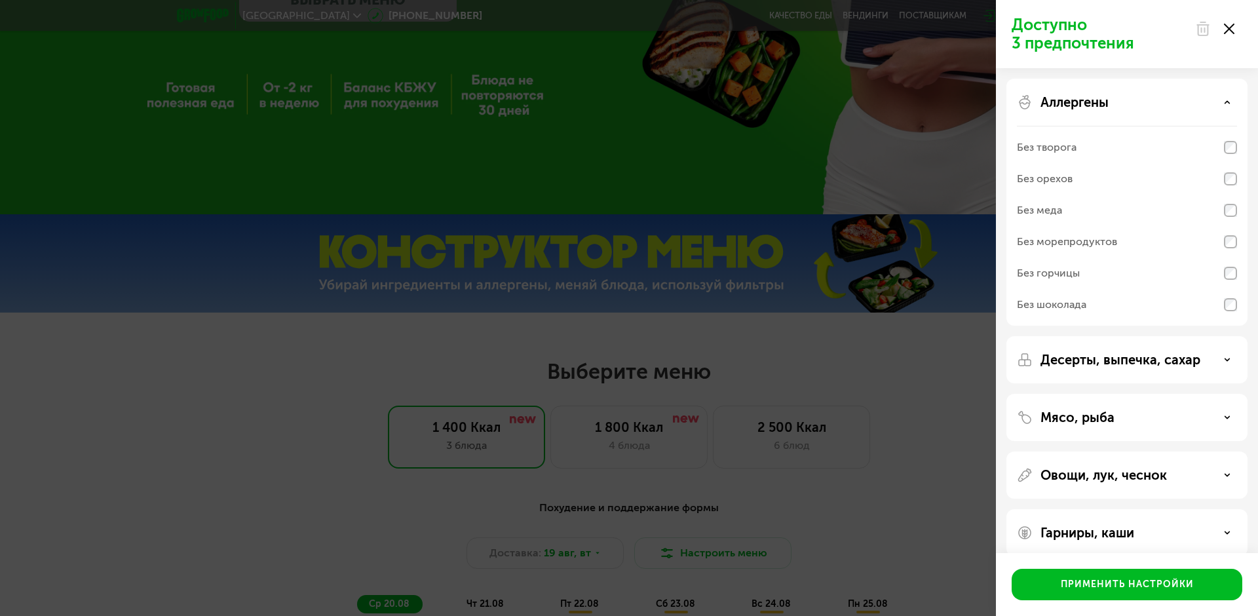
scroll to position [16, 0]
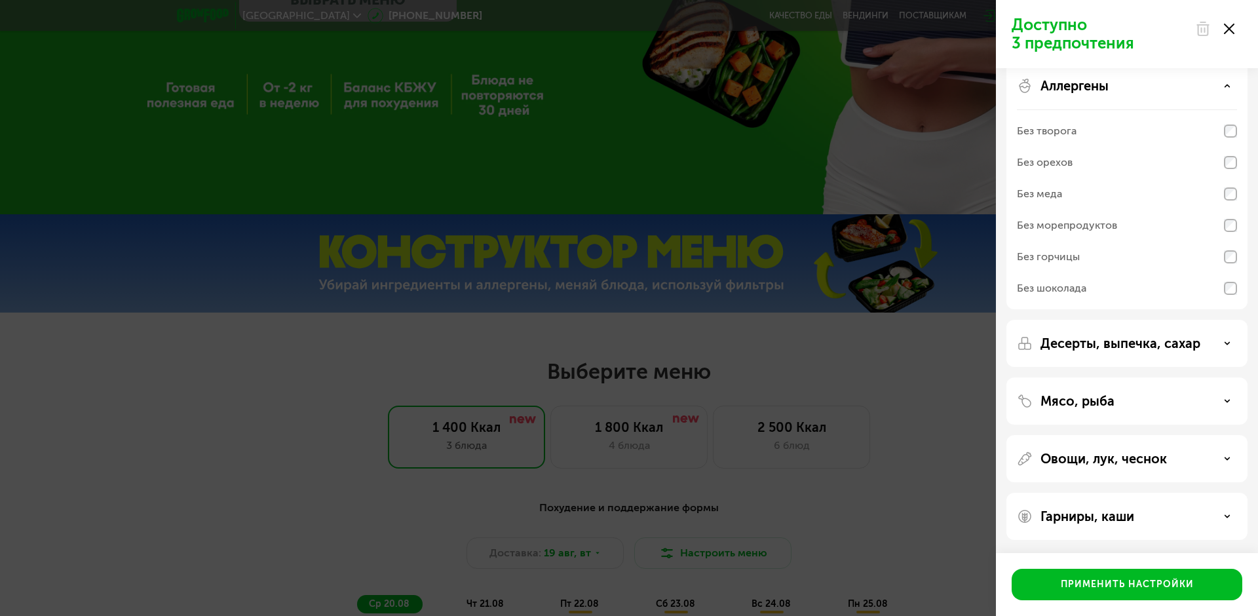
click at [1151, 377] on div "Десерты, выпечка, сахар" at bounding box center [1126, 400] width 241 height 47
click at [1128, 343] on p "Десерты, выпечка, сахар" at bounding box center [1120, 343] width 160 height 16
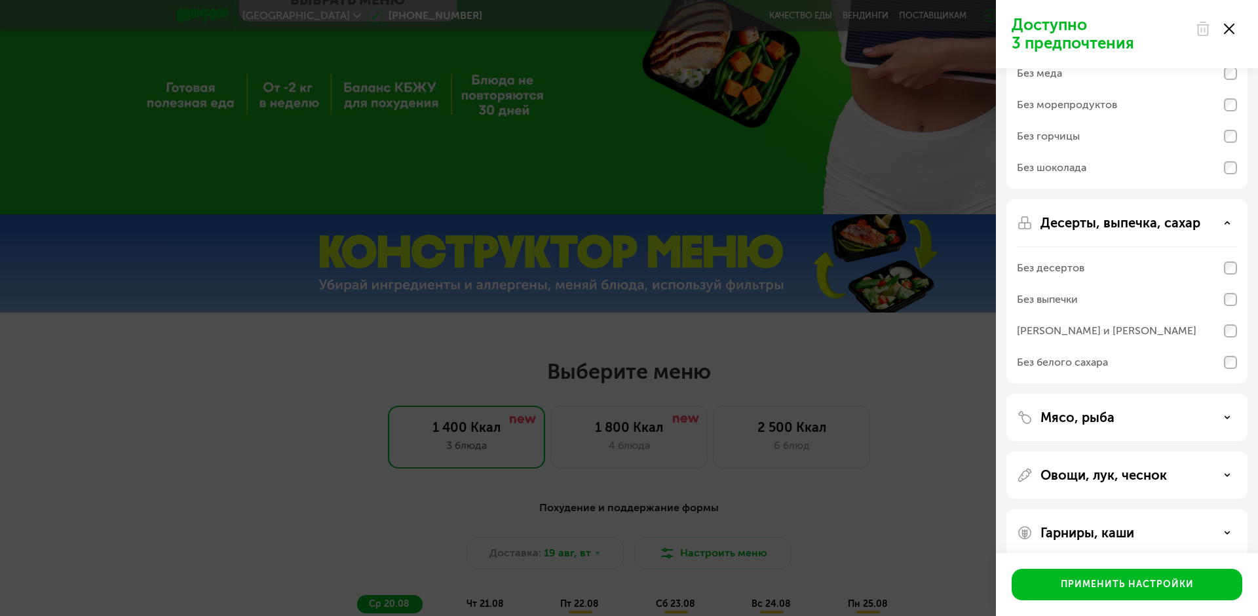
scroll to position [147, 0]
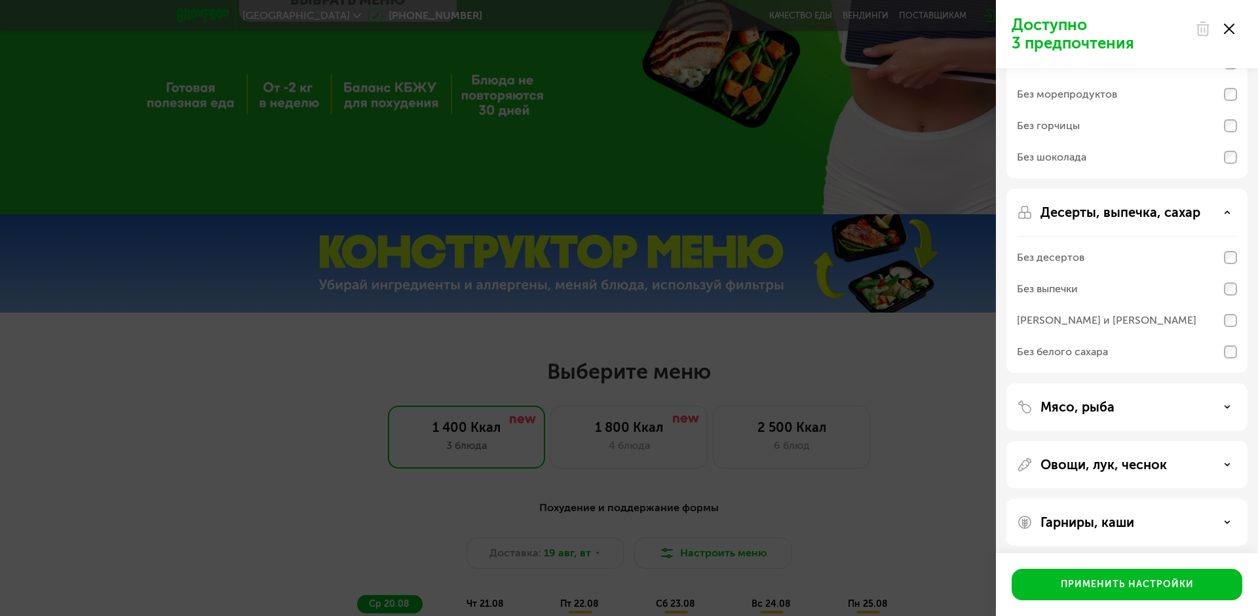
click at [1118, 412] on div "Мясо, рыба" at bounding box center [1127, 407] width 220 height 16
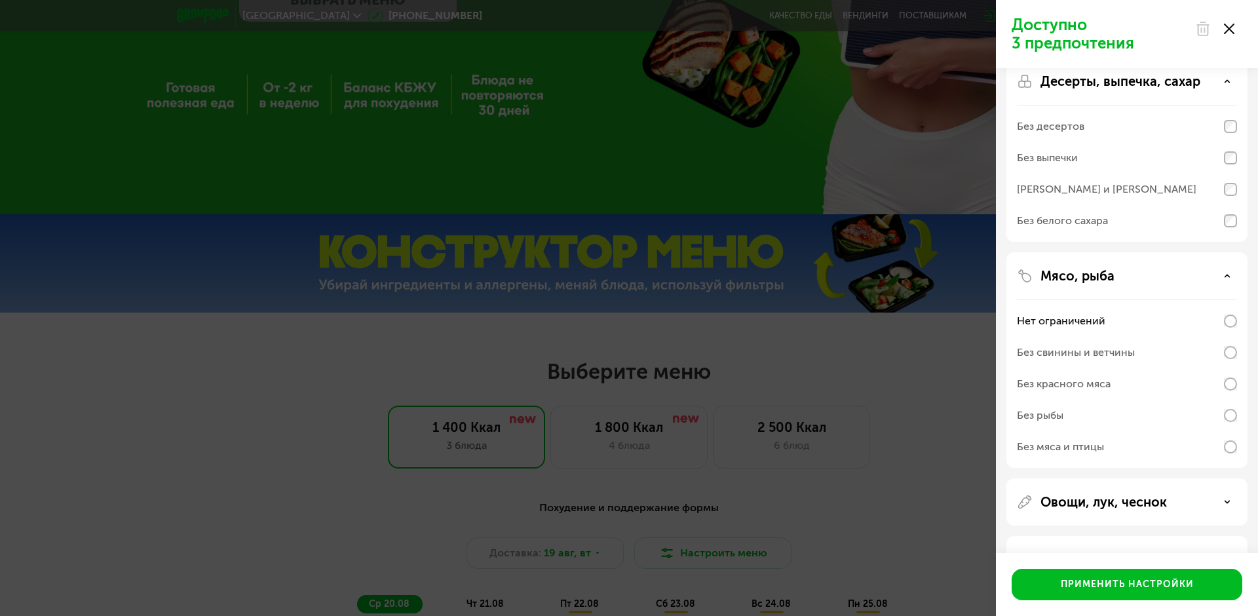
scroll to position [322, 0]
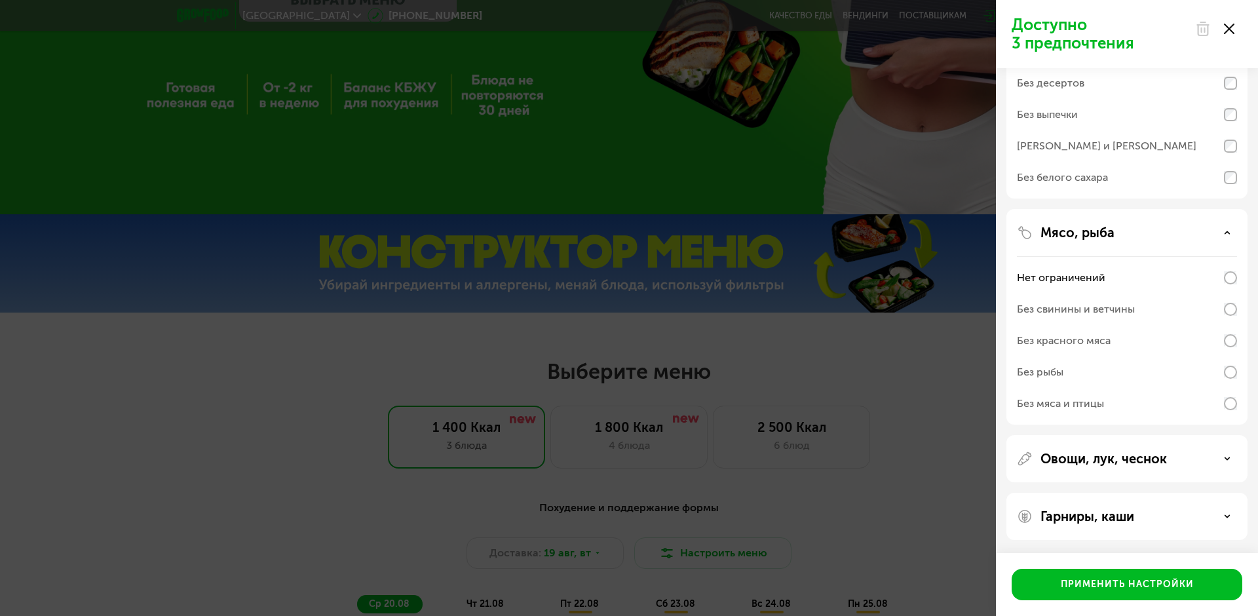
click at [1092, 459] on p "Овощи, лук, чеснок" at bounding box center [1103, 459] width 126 height 16
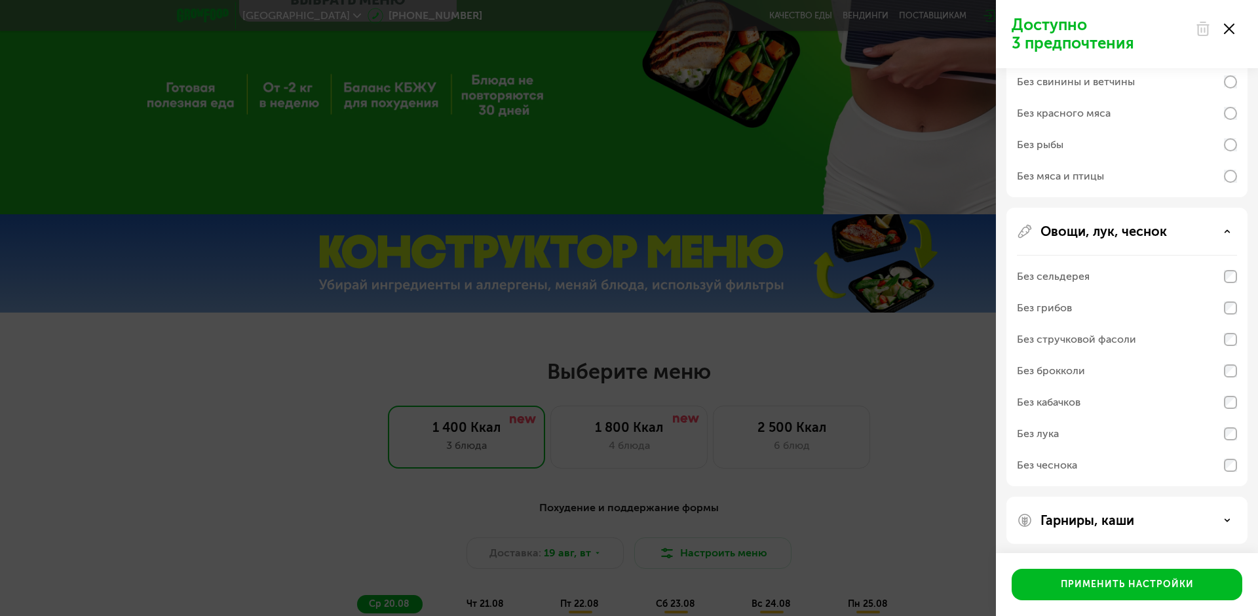
scroll to position [553, 0]
click at [1137, 509] on div "Гарниры, каши" at bounding box center [1127, 516] width 220 height 16
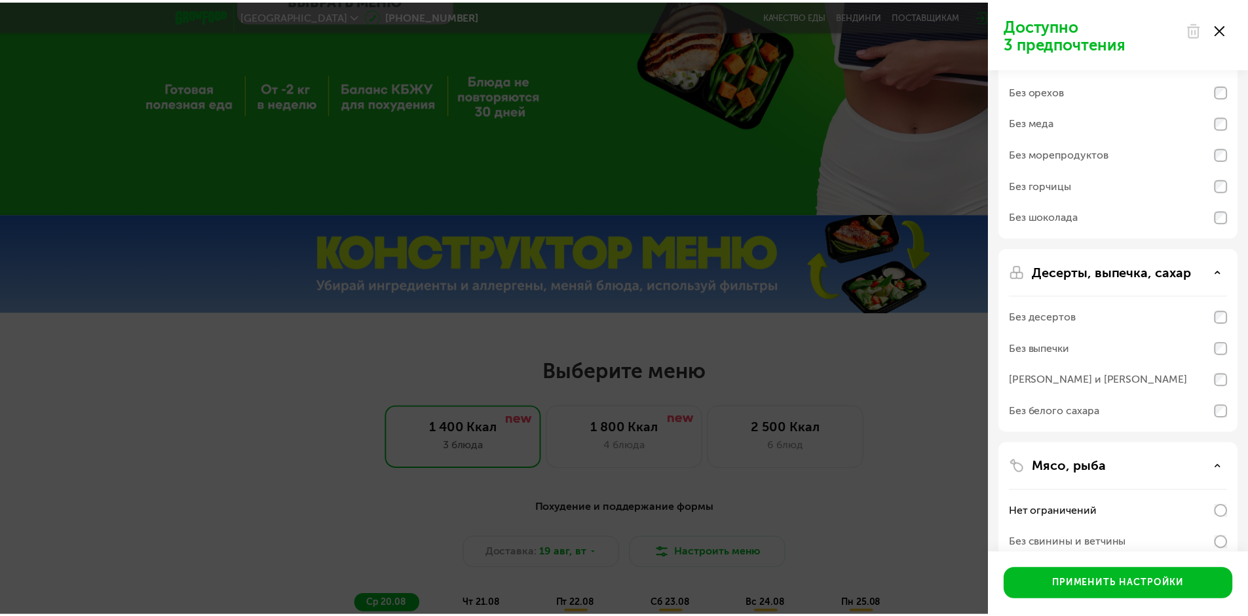
scroll to position [66, 0]
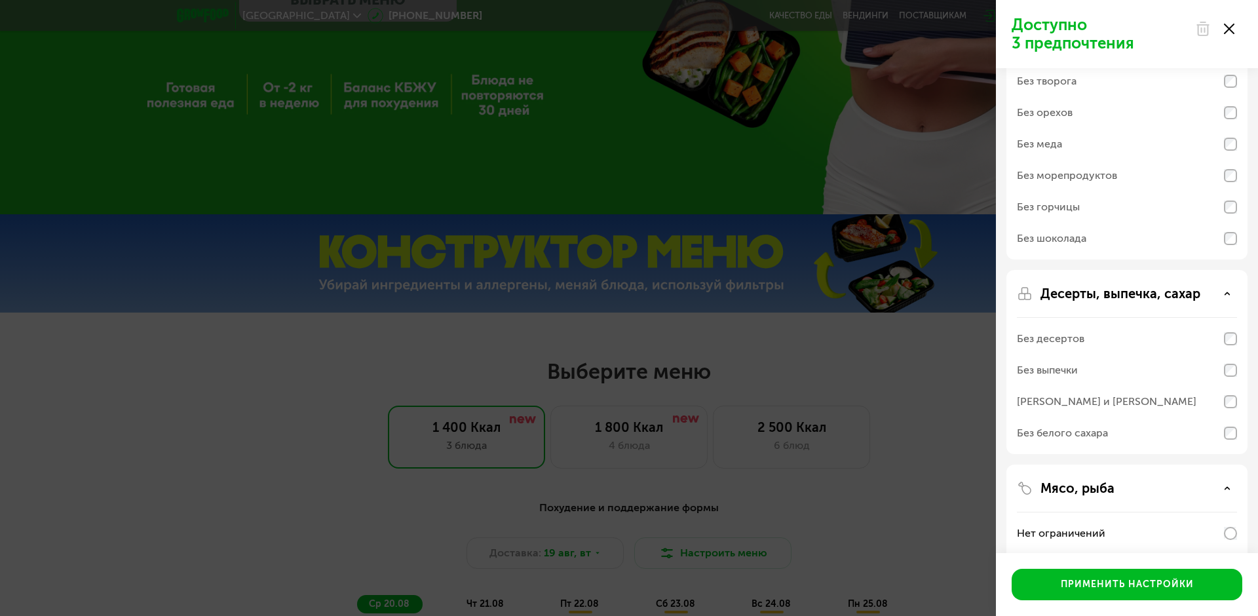
click at [1234, 29] on div at bounding box center [1214, 29] width 55 height 26
click at [1232, 26] on use at bounding box center [1229, 29] width 10 height 10
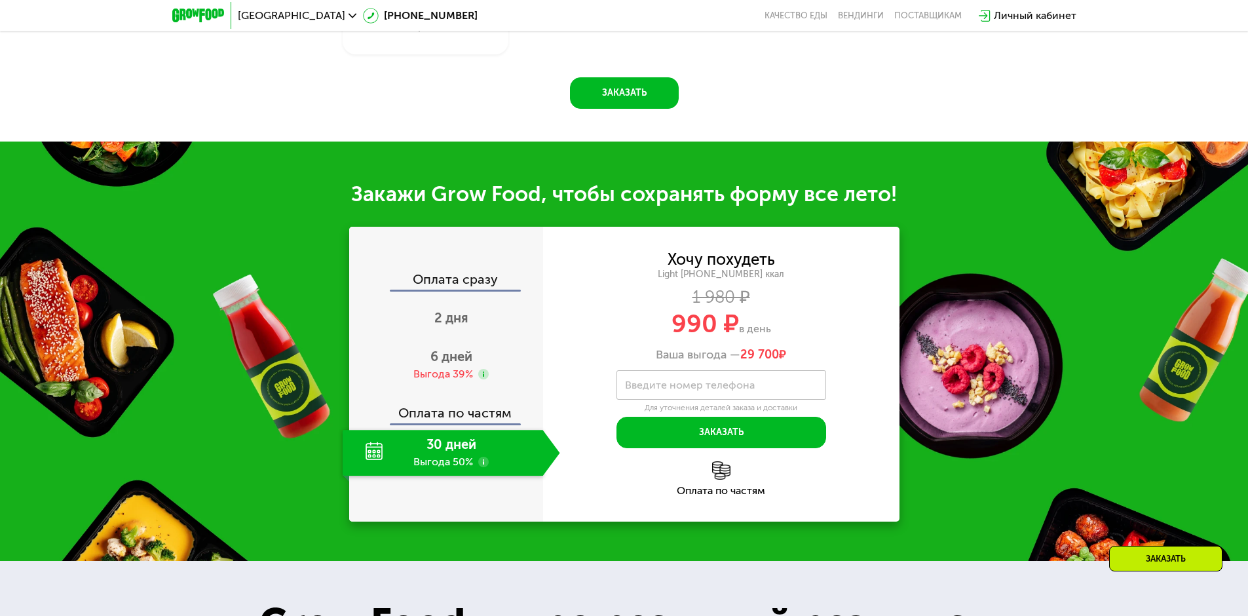
scroll to position [1494, 0]
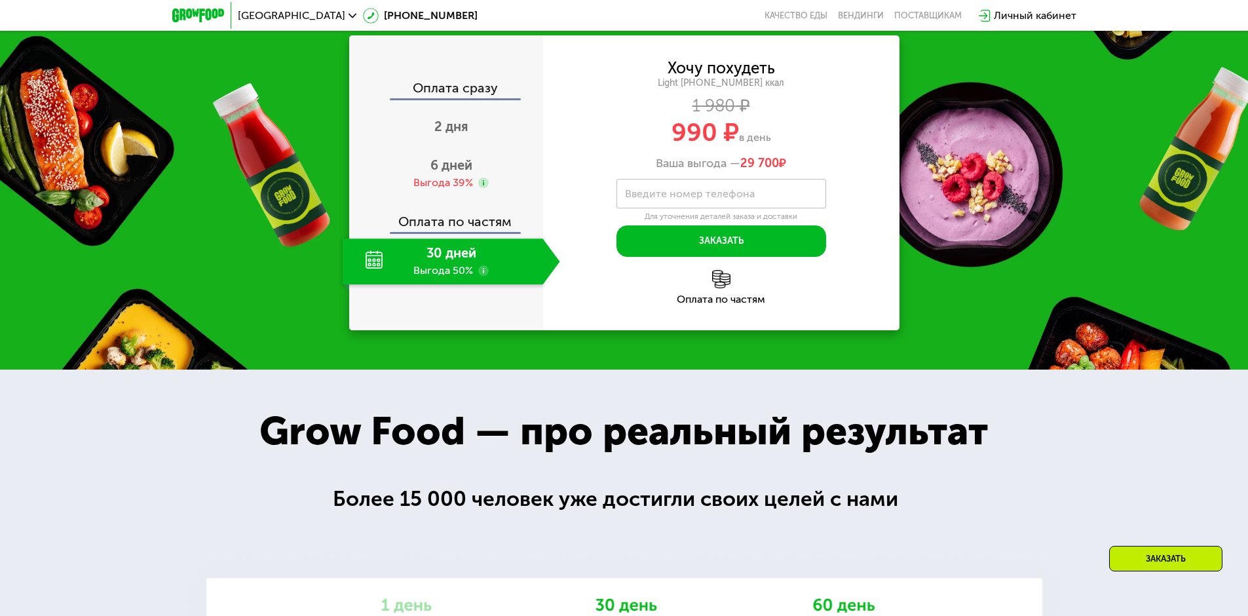
click at [451, 267] on div "30 дней Выгода 50%" at bounding box center [443, 261] width 200 height 46
click at [715, 246] on button "Заказать" at bounding box center [721, 240] width 210 height 31
click at [729, 193] on label "Введите номер телефона" at bounding box center [690, 193] width 130 height 7
click at [729, 193] on input "Введите номер телефона" at bounding box center [721, 193] width 210 height 29
click at [739, 244] on button "Заказать" at bounding box center [721, 240] width 210 height 31
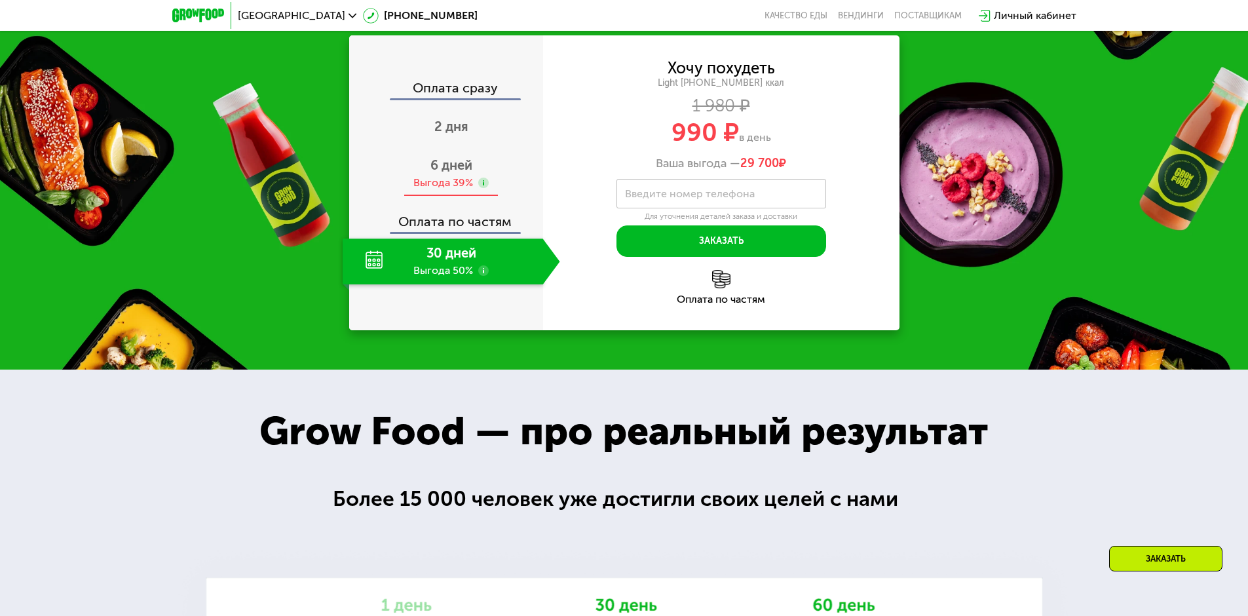
click at [463, 173] on span "6 дней" at bounding box center [451, 165] width 42 height 16
